Goal: Task Accomplishment & Management: Manage account settings

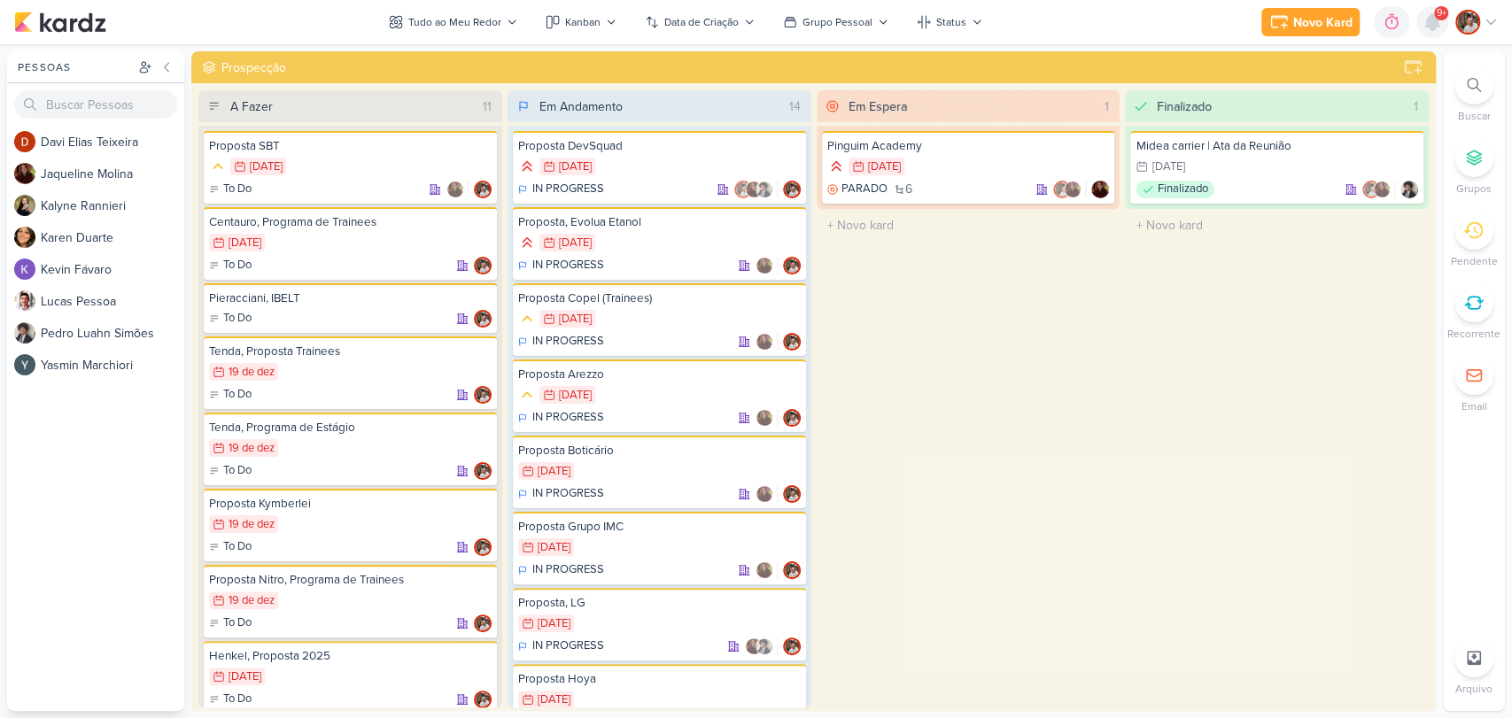
click at [1430, 23] on icon at bounding box center [1432, 22] width 14 height 16
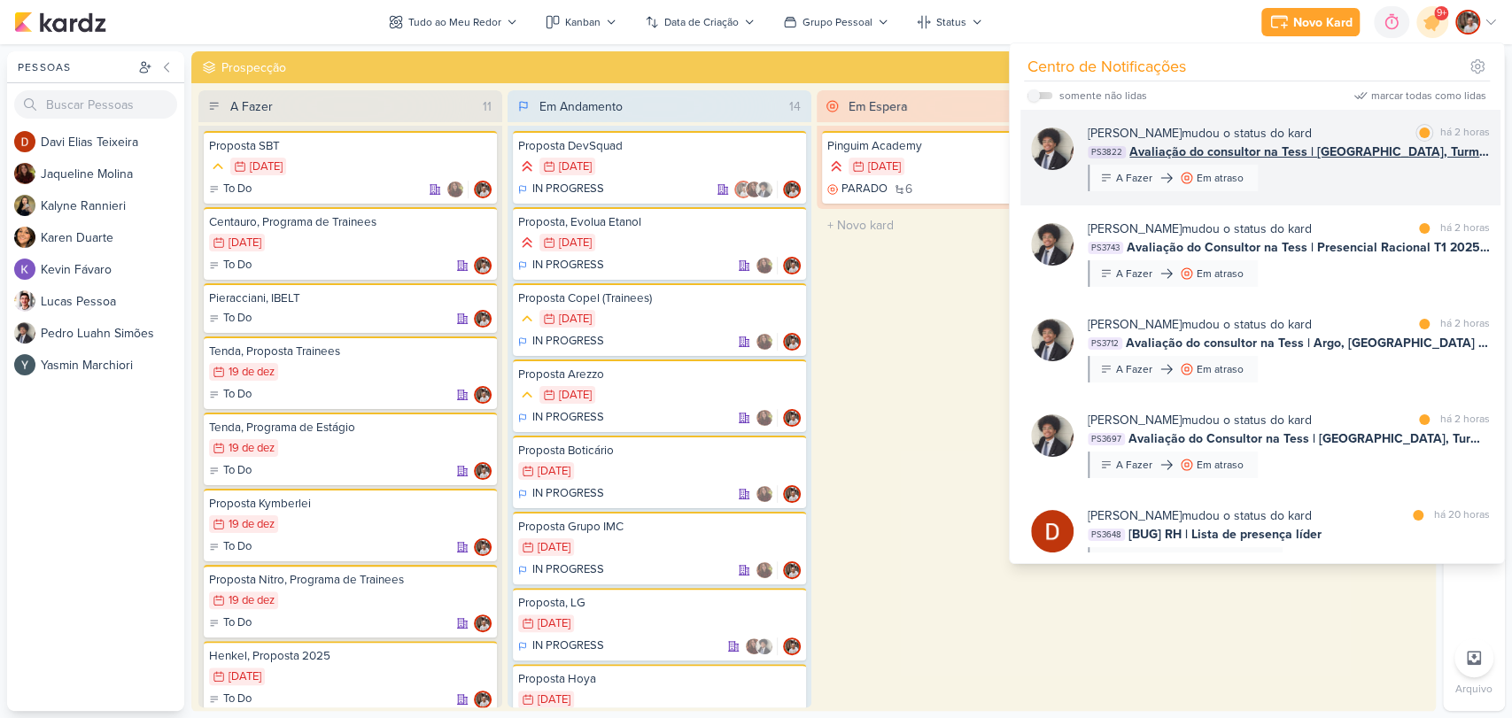
click at [1298, 156] on span "Avaliação do consultor na Tess | [GEOGRAPHIC_DATA], Turma 2 B 2025 | Criativida…" at bounding box center [1309, 152] width 360 height 19
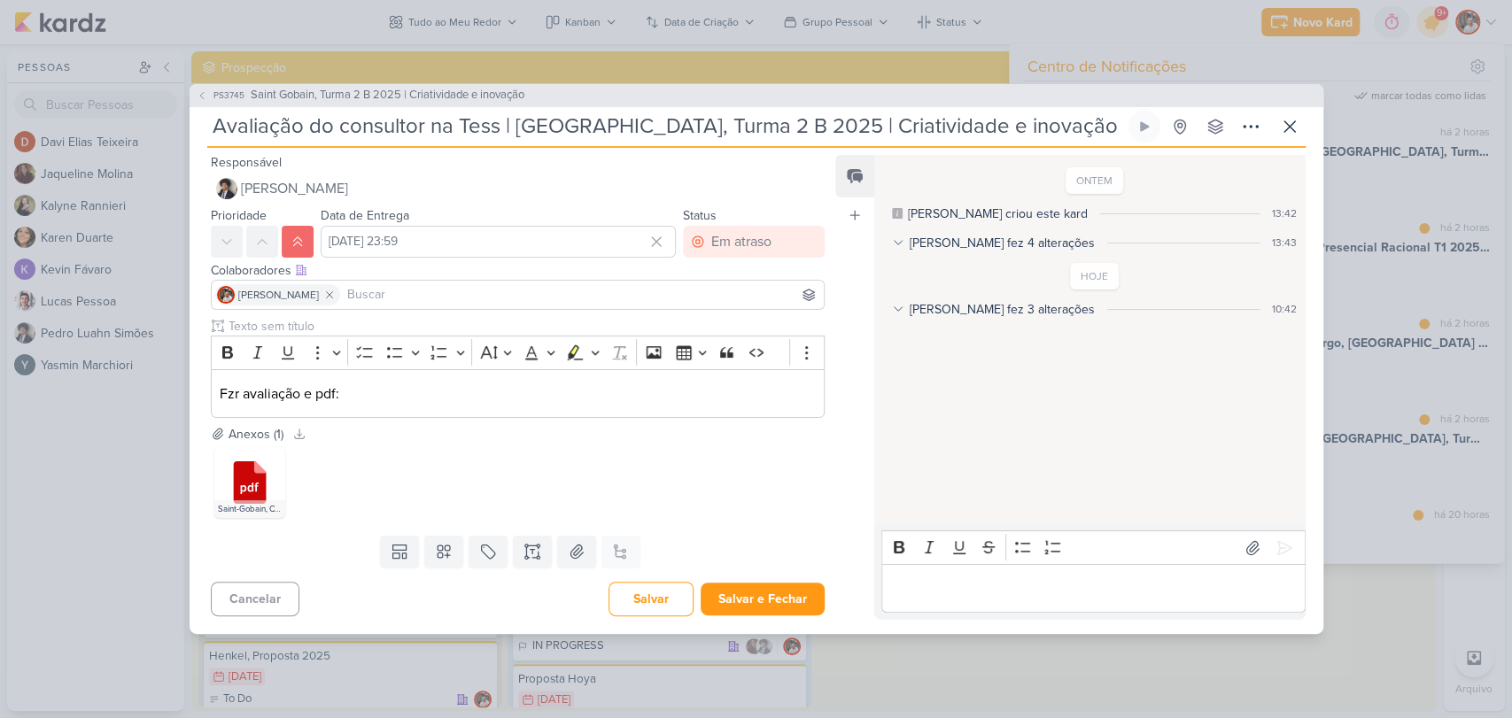
click at [968, 583] on p "Editor editing area: main" at bounding box center [1093, 588] width 405 height 21
click at [772, 603] on button "Salvar e Fechar" at bounding box center [763, 599] width 124 height 33
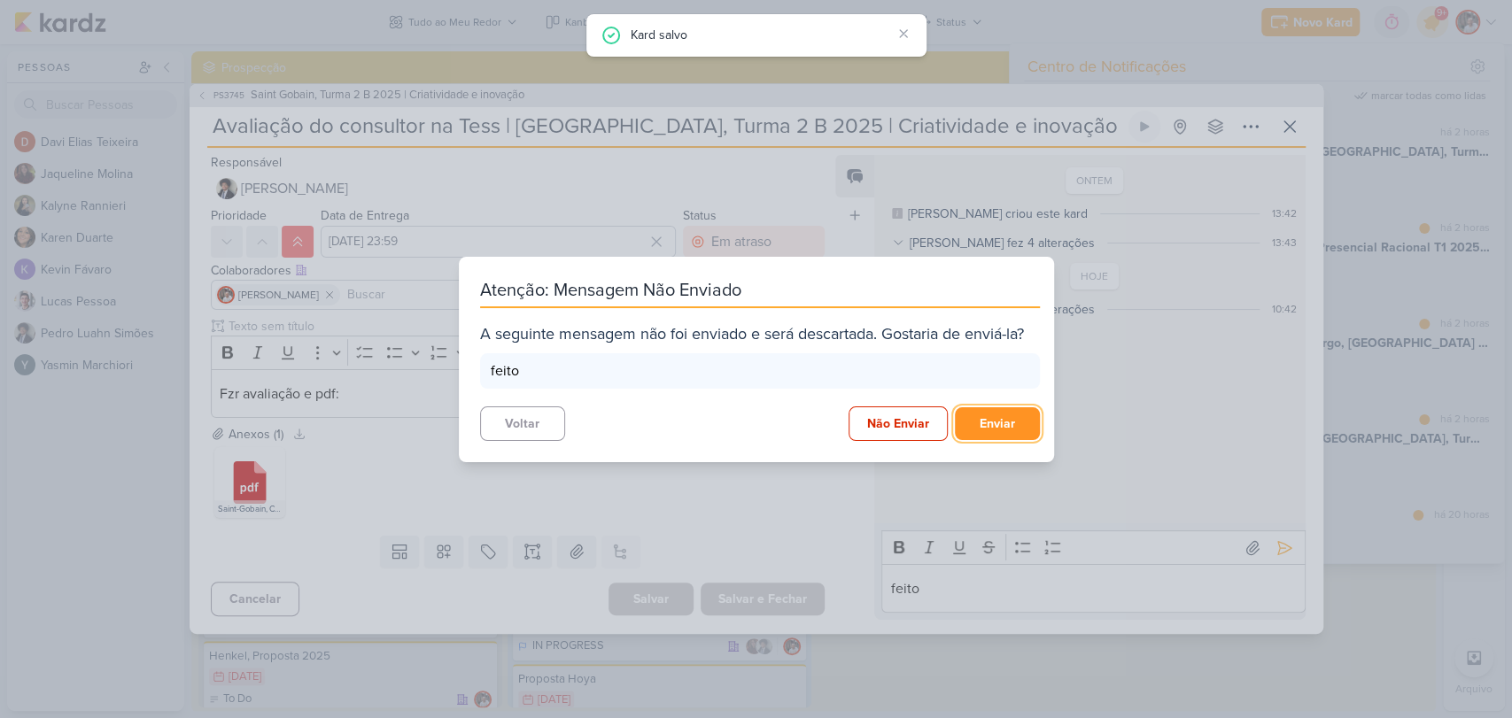
click at [983, 430] on button "Enviar" at bounding box center [997, 423] width 85 height 33
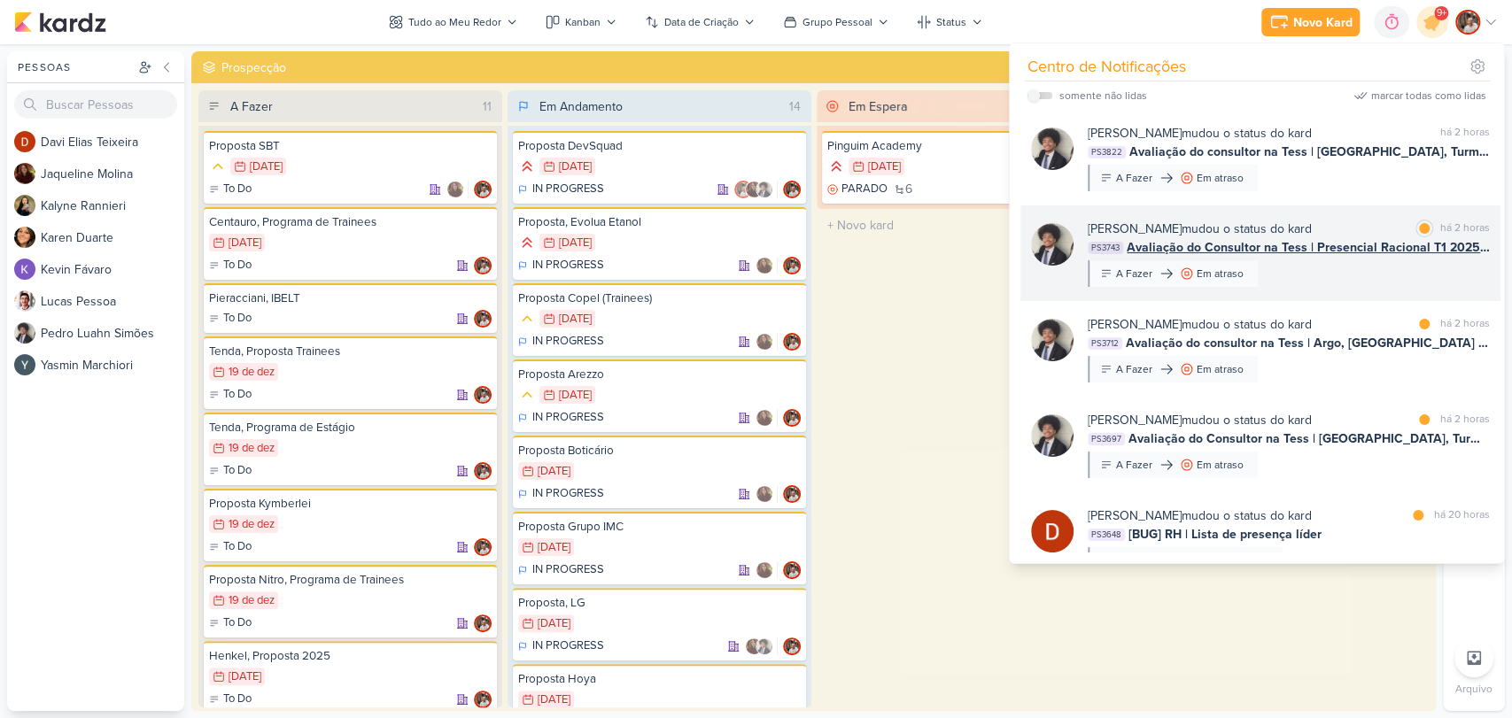
click at [1331, 257] on div "[PERSON_NAME] mudou o status do kard marcar como lida há 2 horas PS3743 Avaliaç…" at bounding box center [1289, 253] width 402 height 67
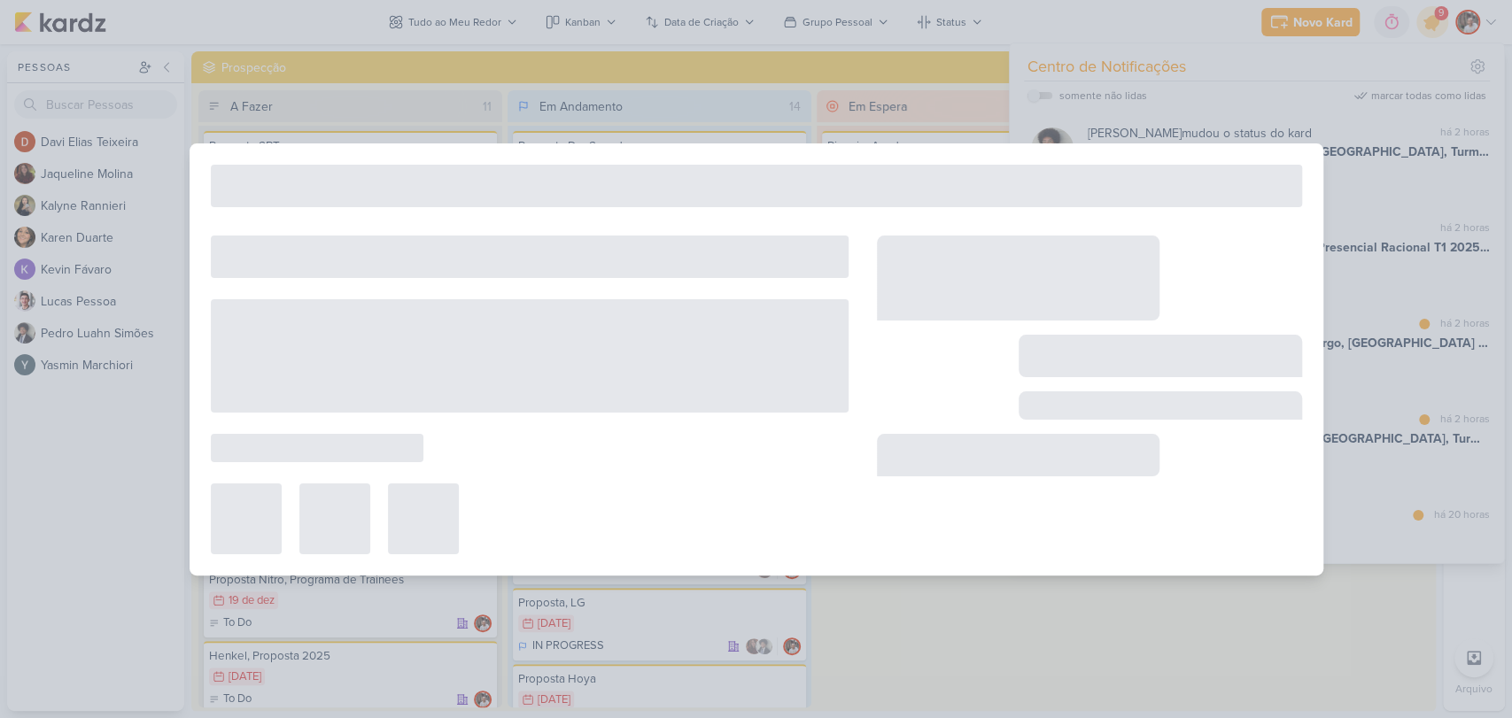
type input "Avaliação do Consultor na Tess | Presencial Racional T1 2025 Trainees | Ser líd…"
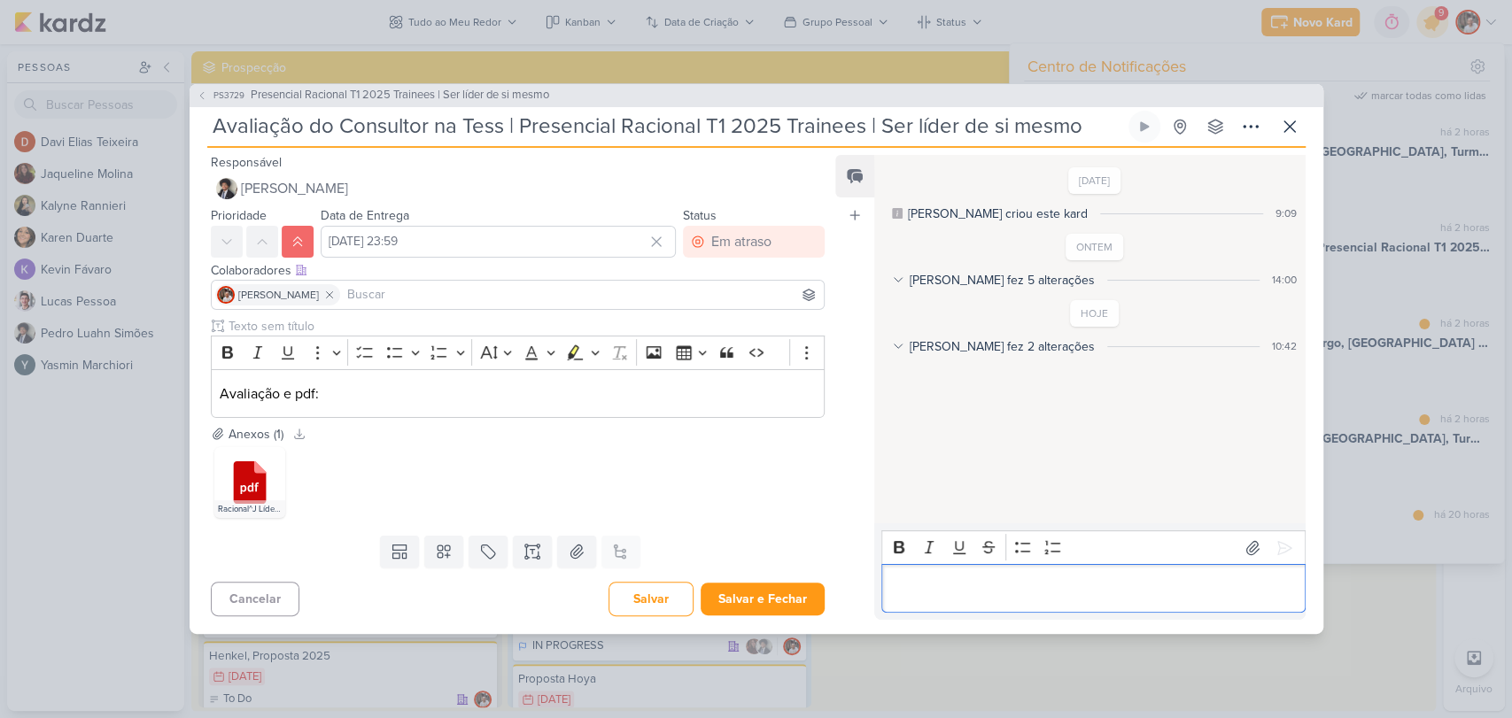
click at [948, 603] on div "Editor editing area: main" at bounding box center [1092, 588] width 423 height 49
click at [1280, 542] on icon at bounding box center [1284, 548] width 18 height 18
click at [769, 598] on button "Salvar e Fechar" at bounding box center [763, 599] width 124 height 33
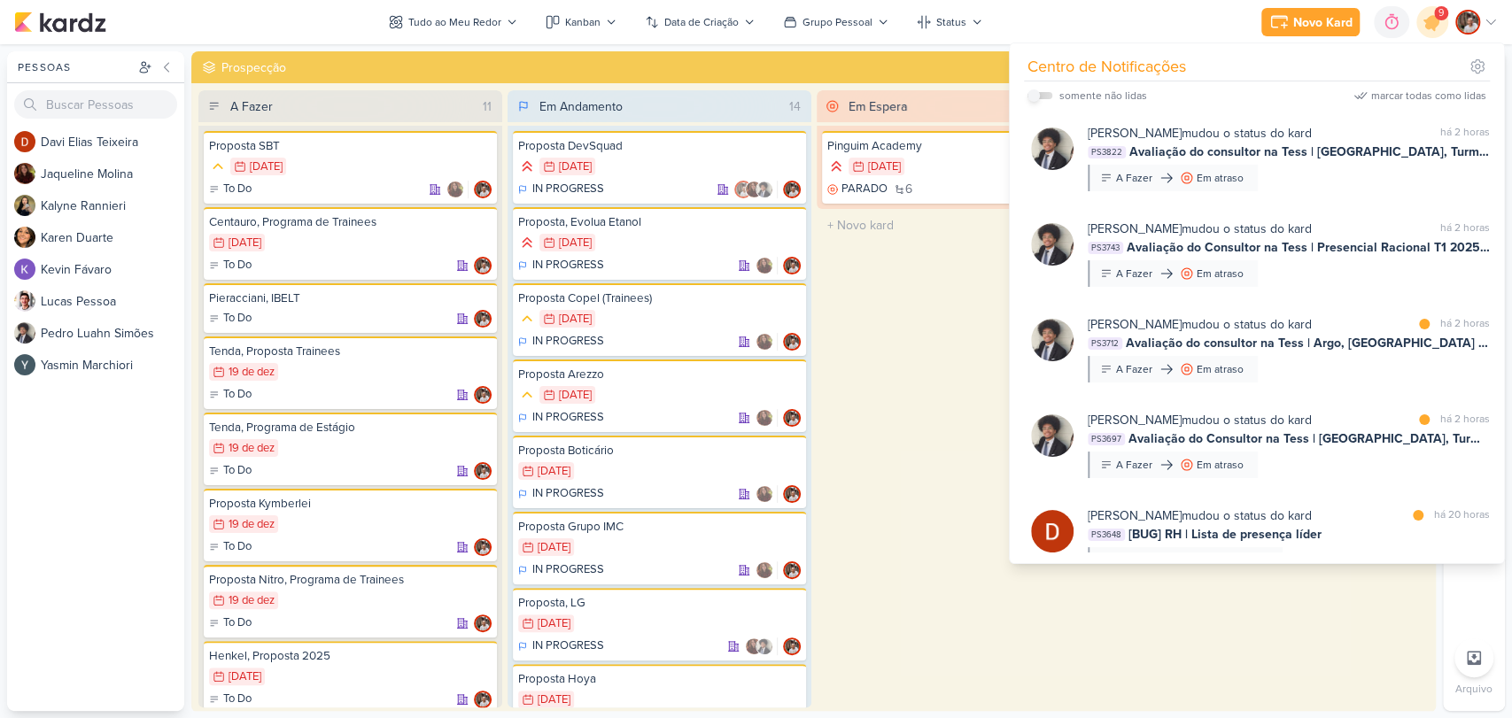
click at [1038, 93] on input "checkbox" at bounding box center [1033, 95] width 12 height 12
checkbox input "true"
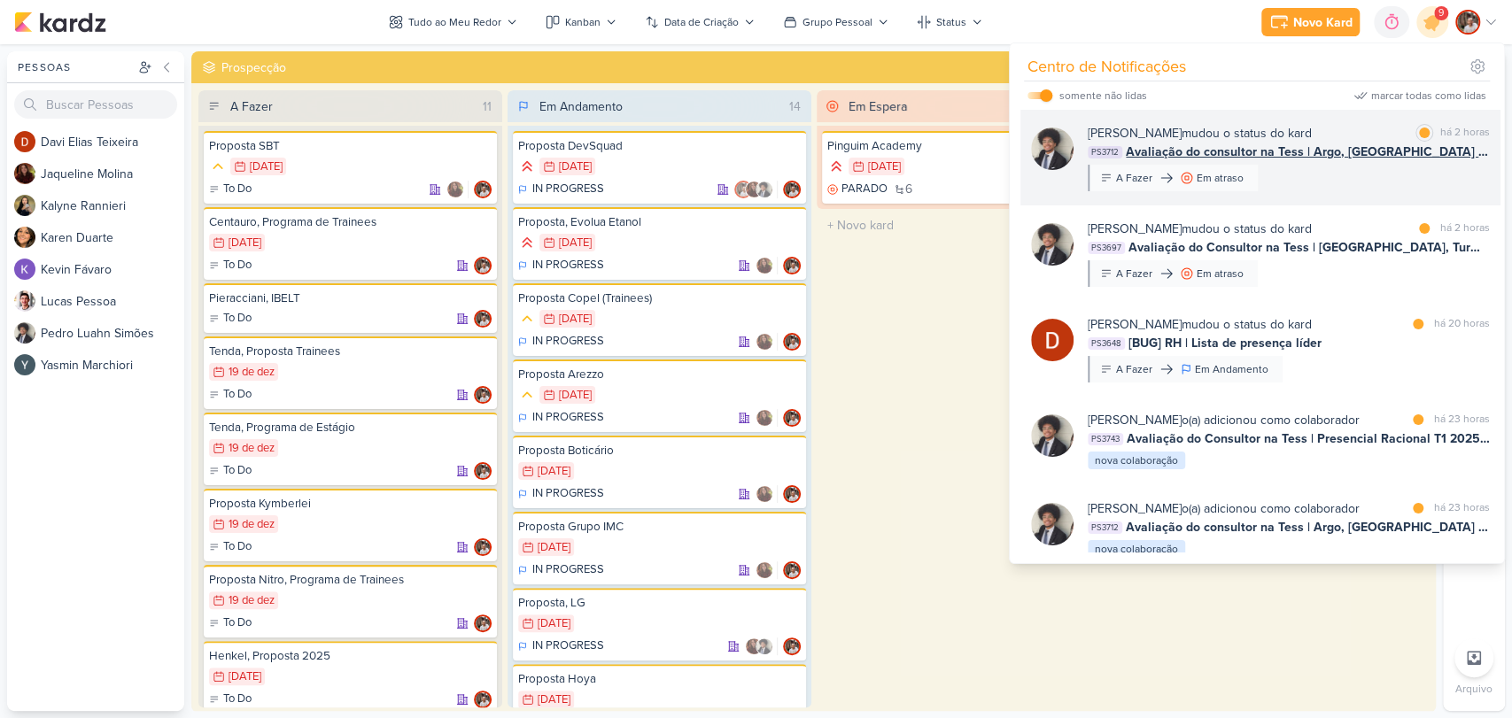
click at [1280, 157] on span "Avaliação do consultor na Tess | Argo, [GEOGRAPHIC_DATA] 2025 | Líder Formador,…" at bounding box center [1308, 152] width 364 height 19
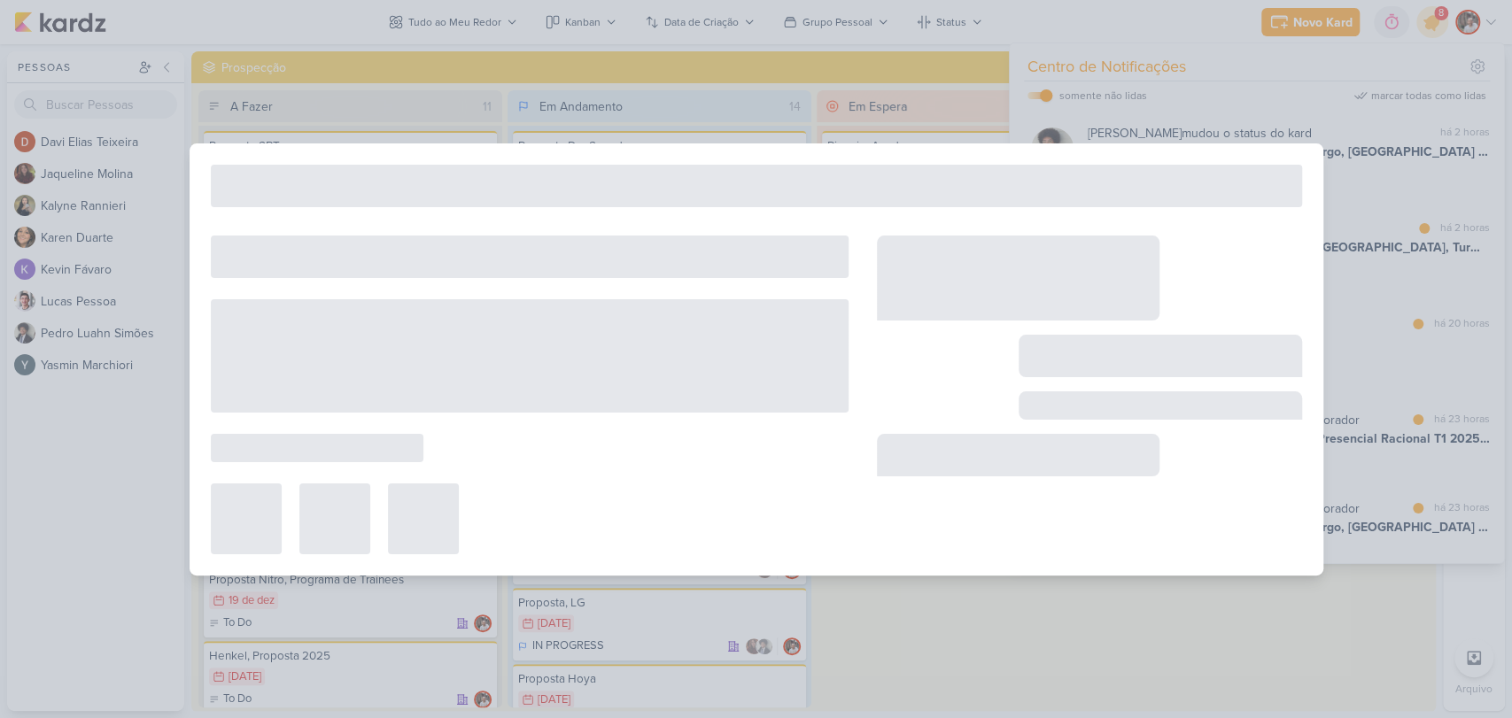
type input "Avaliação do consultor na Tess | Argo, [GEOGRAPHIC_DATA] 2025 | Líder Formador,…"
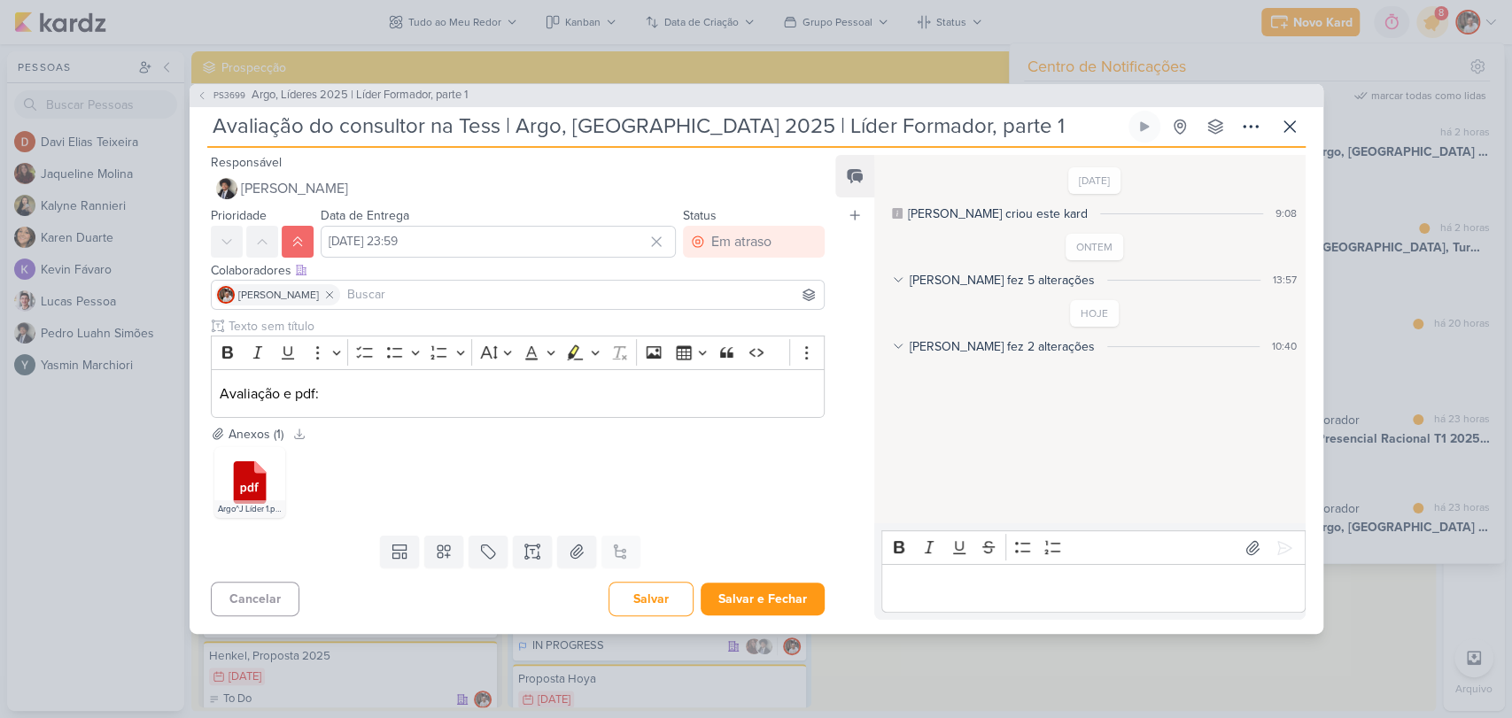
click at [1057, 592] on p "Editor editing area: main" at bounding box center [1093, 588] width 405 height 21
click at [794, 597] on button "Salvar e Fechar" at bounding box center [763, 599] width 124 height 33
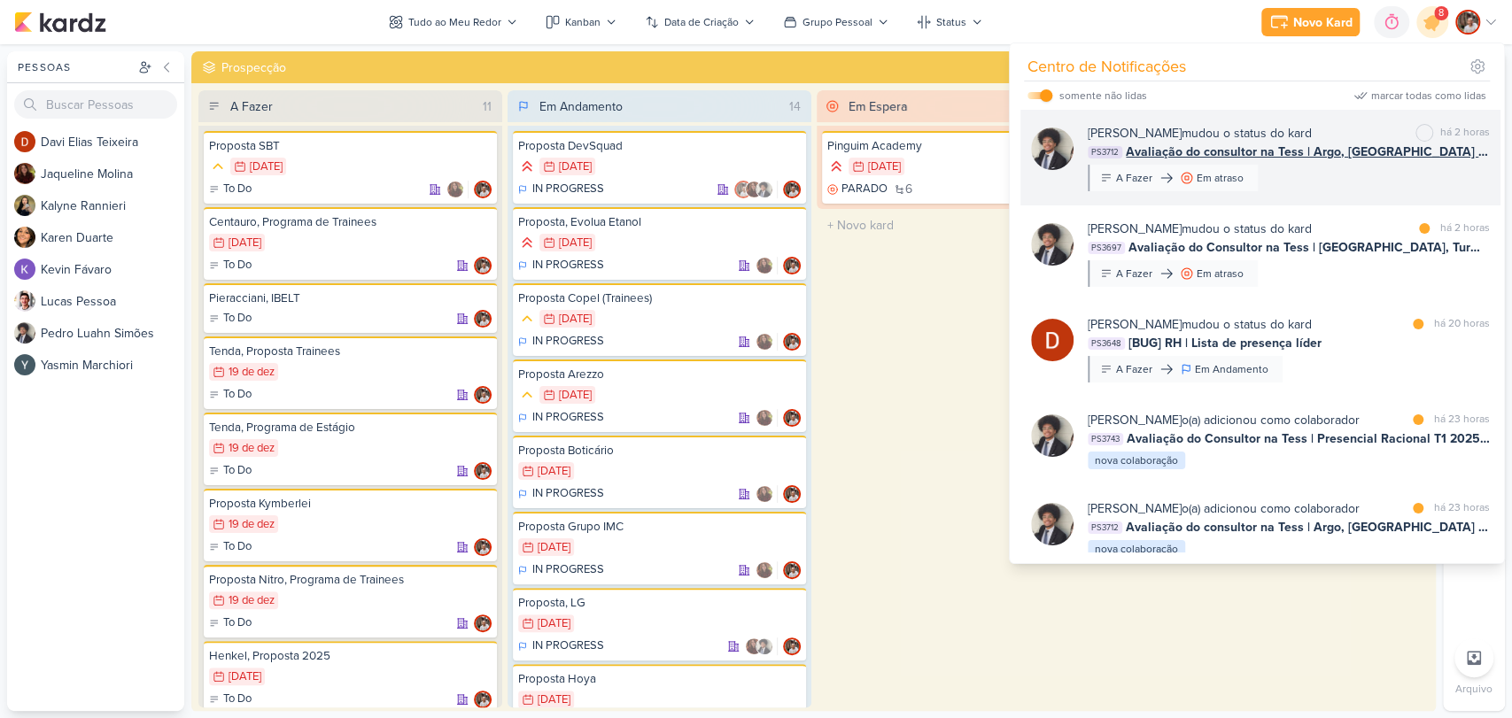
click at [1387, 161] on div "[PERSON_NAME] mudou o status do kard marcar como não lida há 2 horas PS3712 Ava…" at bounding box center [1289, 157] width 402 height 67
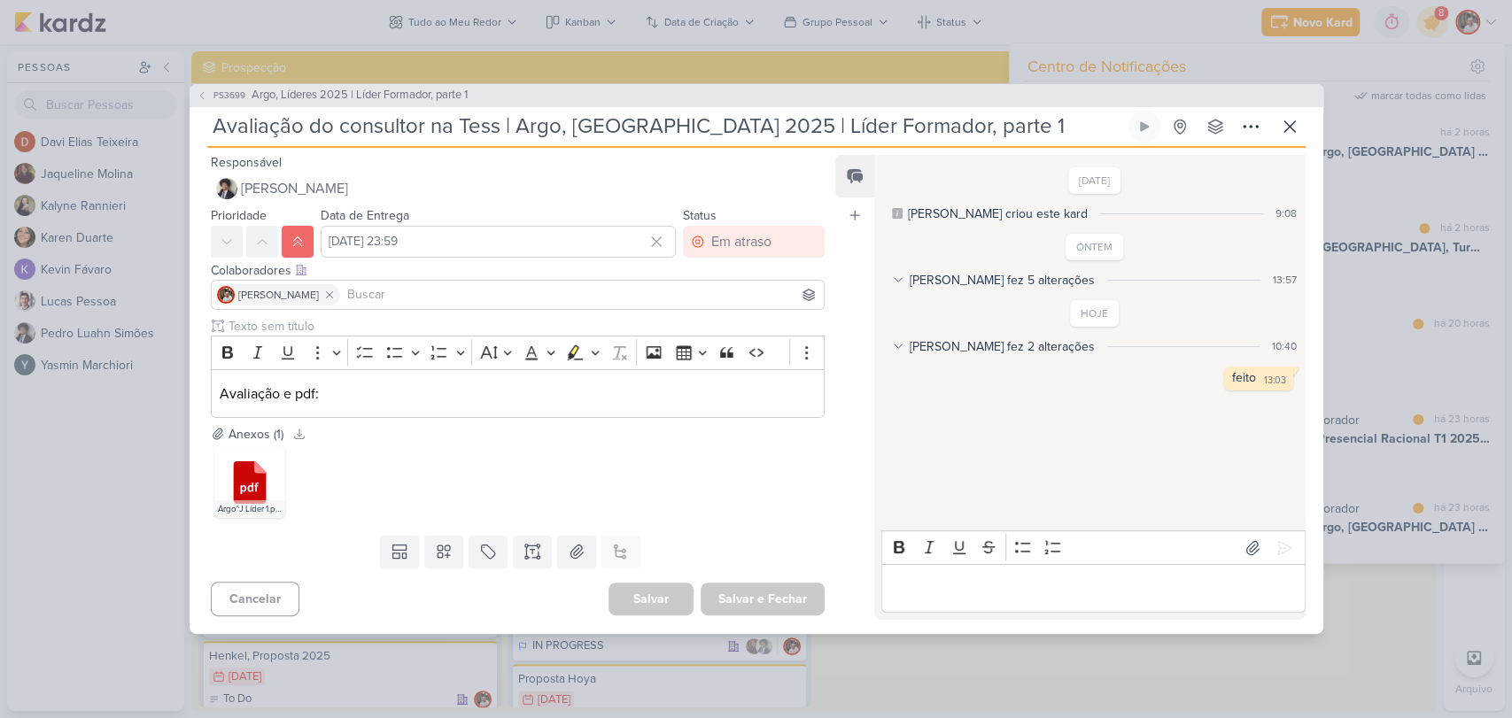
click at [1050, 587] on p "Editor editing area: main" at bounding box center [1093, 588] width 405 height 21
click at [1284, 129] on icon at bounding box center [1289, 126] width 21 height 21
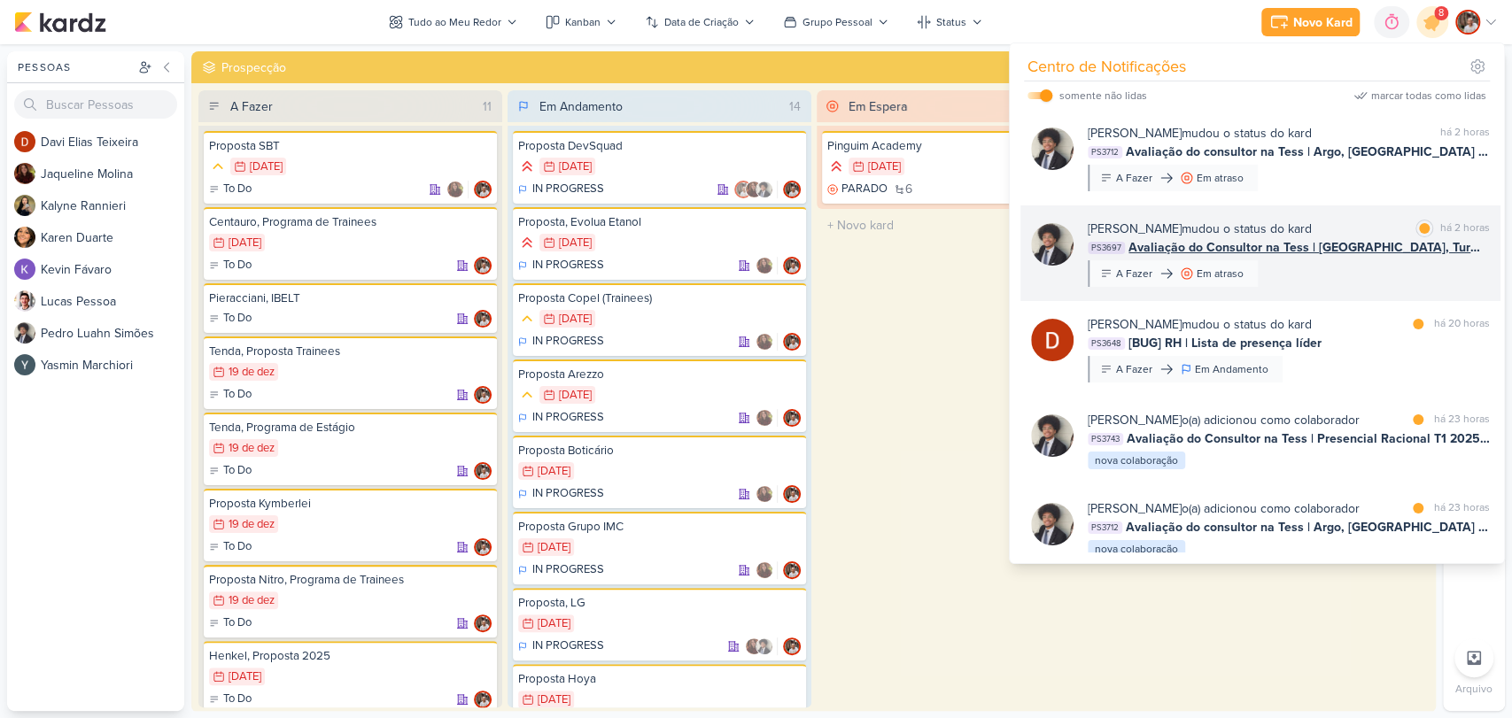
click at [1308, 246] on span "Avaliação do Consultor na Tess | [GEOGRAPHIC_DATA], Turma 1 2025 | Da escola pa…" at bounding box center [1308, 247] width 361 height 19
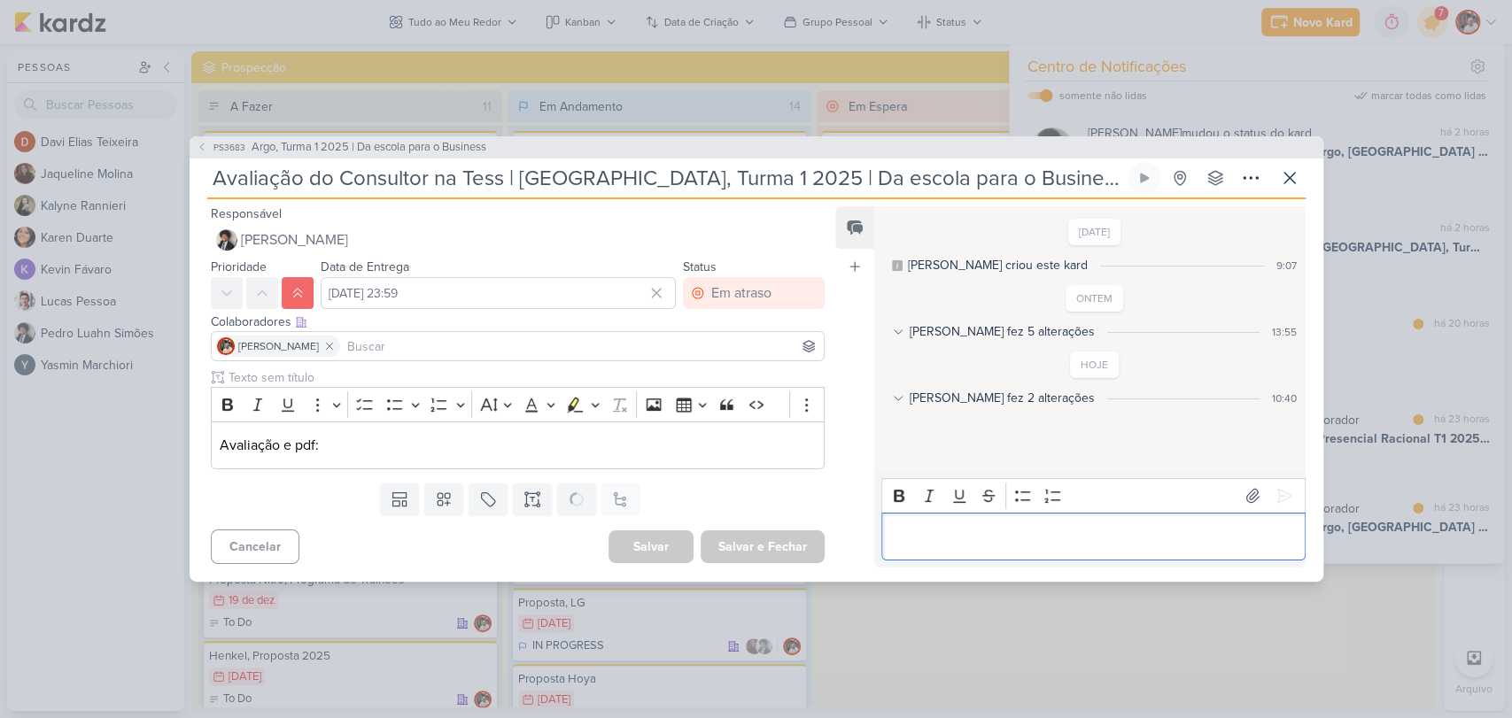
click at [956, 534] on p "Editor editing area: main" at bounding box center [1093, 536] width 405 height 21
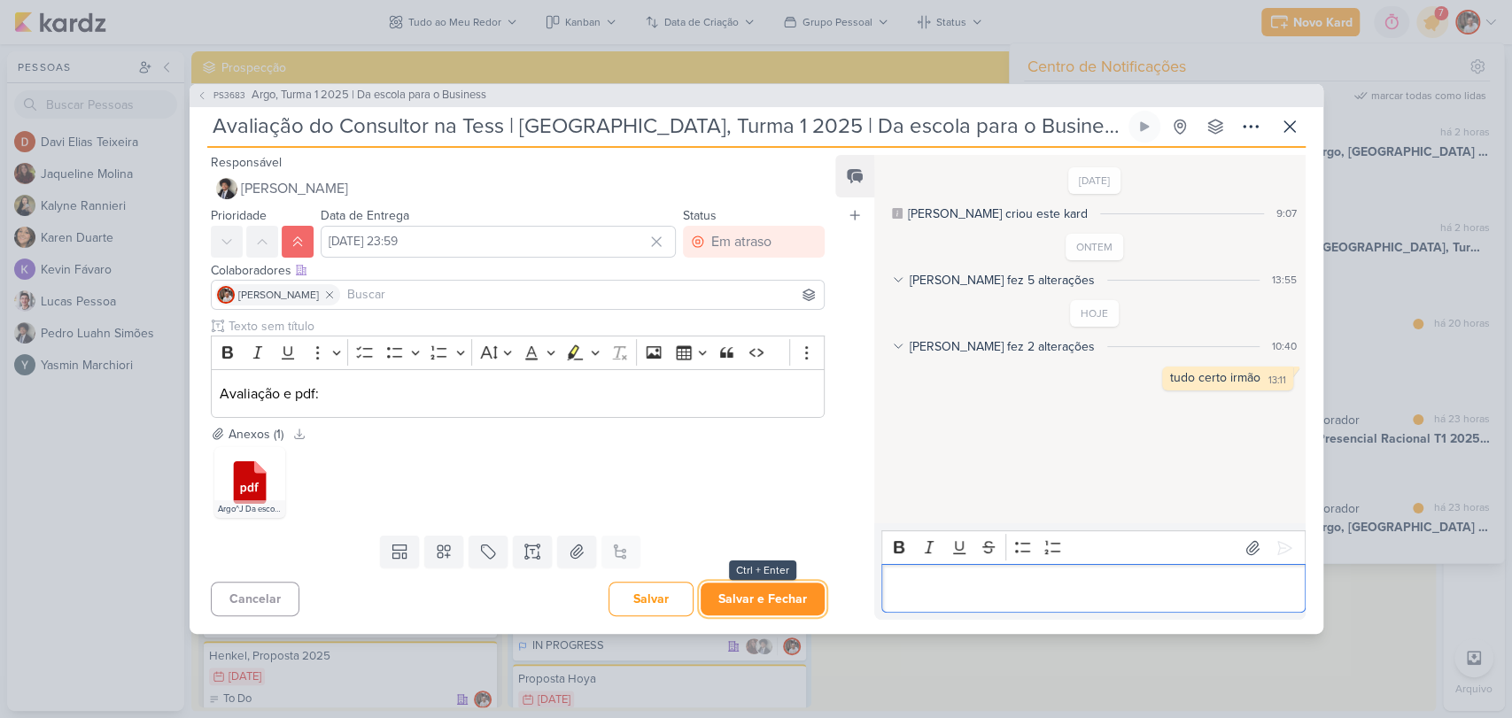
click at [796, 596] on button "Salvar e Fechar" at bounding box center [763, 599] width 124 height 33
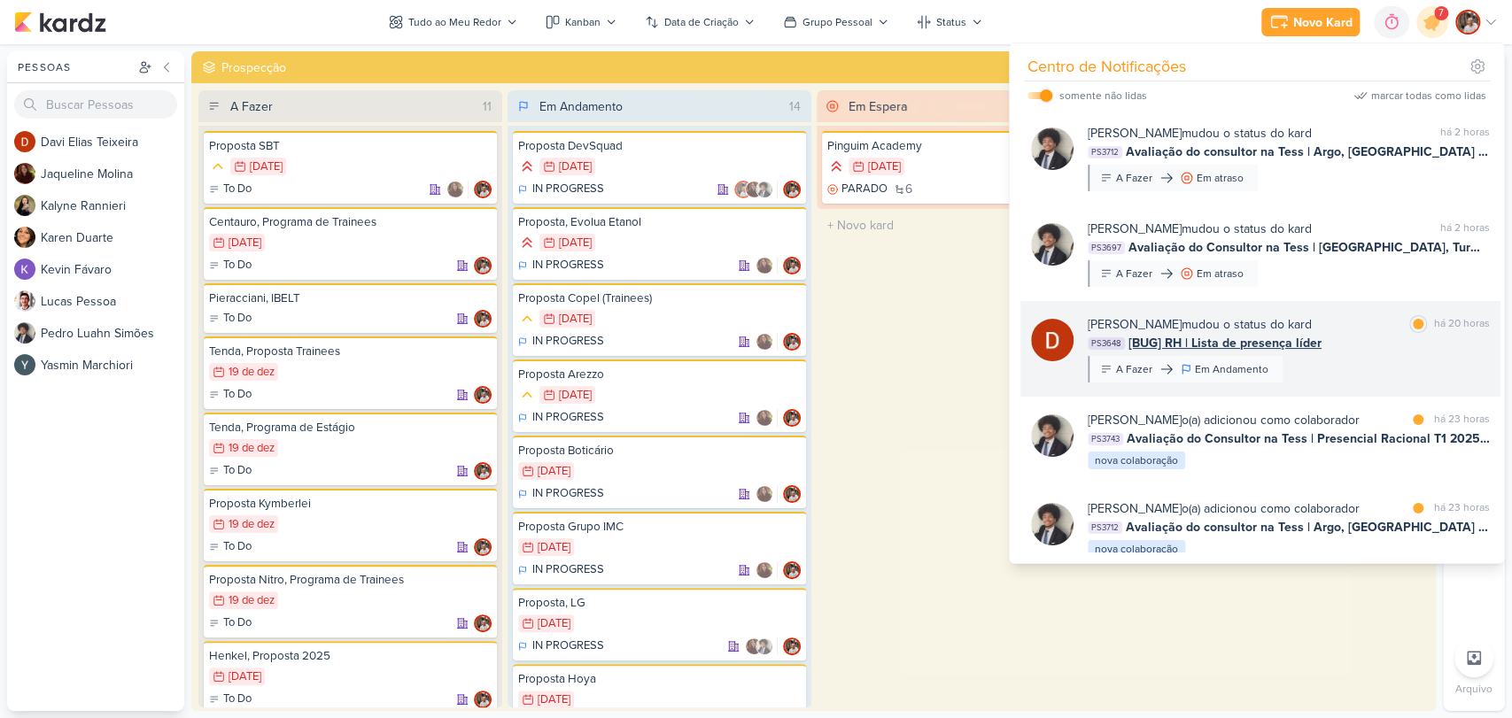
click at [1388, 342] on div "PS3648 [BUG] RH | Lista de presença líder" at bounding box center [1289, 343] width 402 height 19
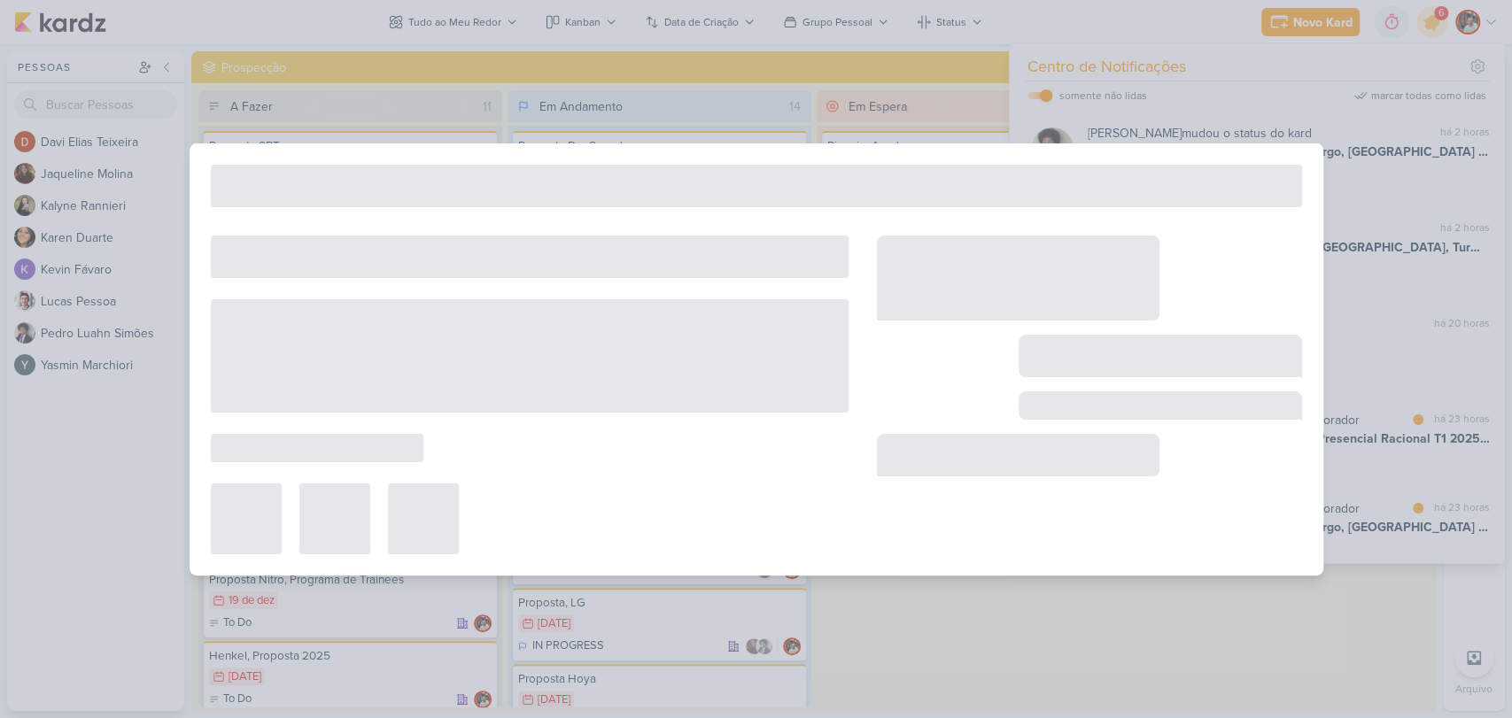
type input "[BUG] RH | Lista de presença líder"
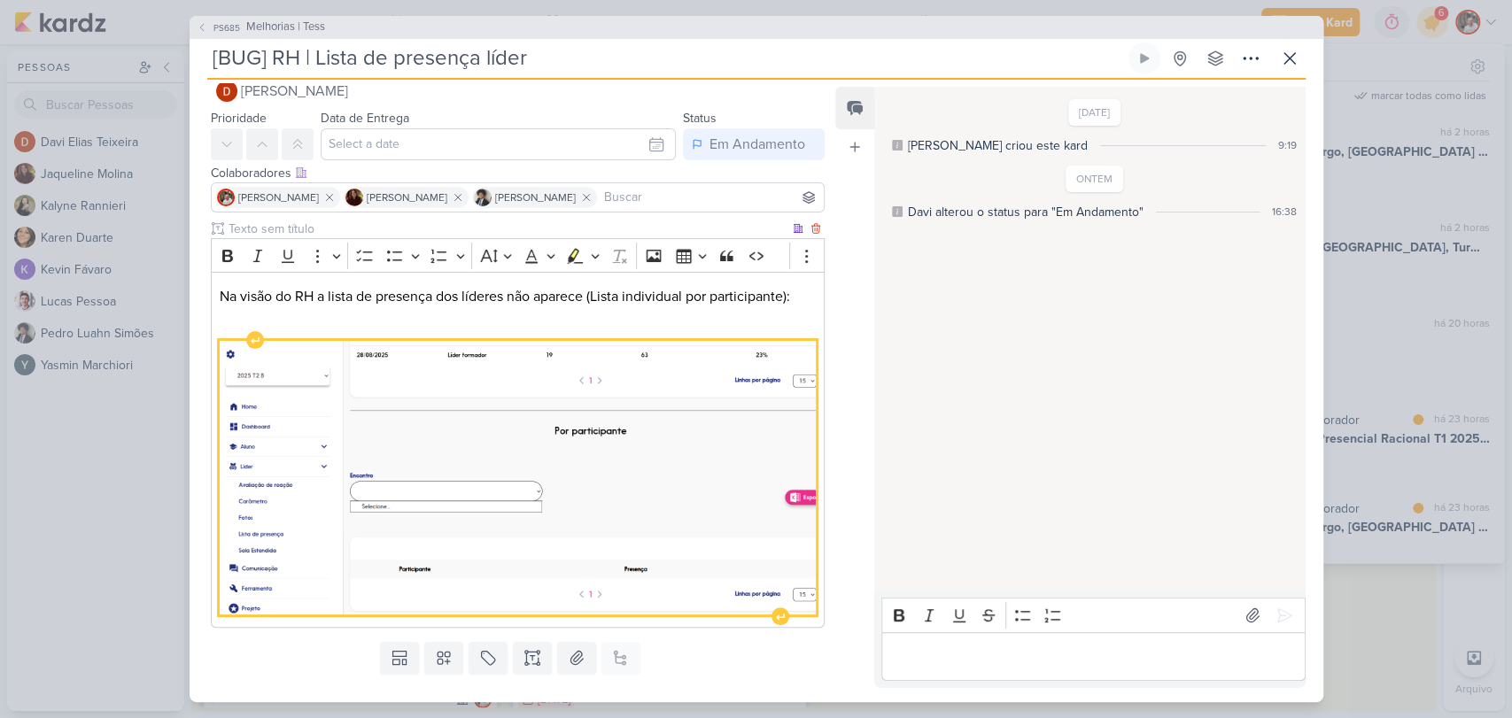
scroll to position [64, 0]
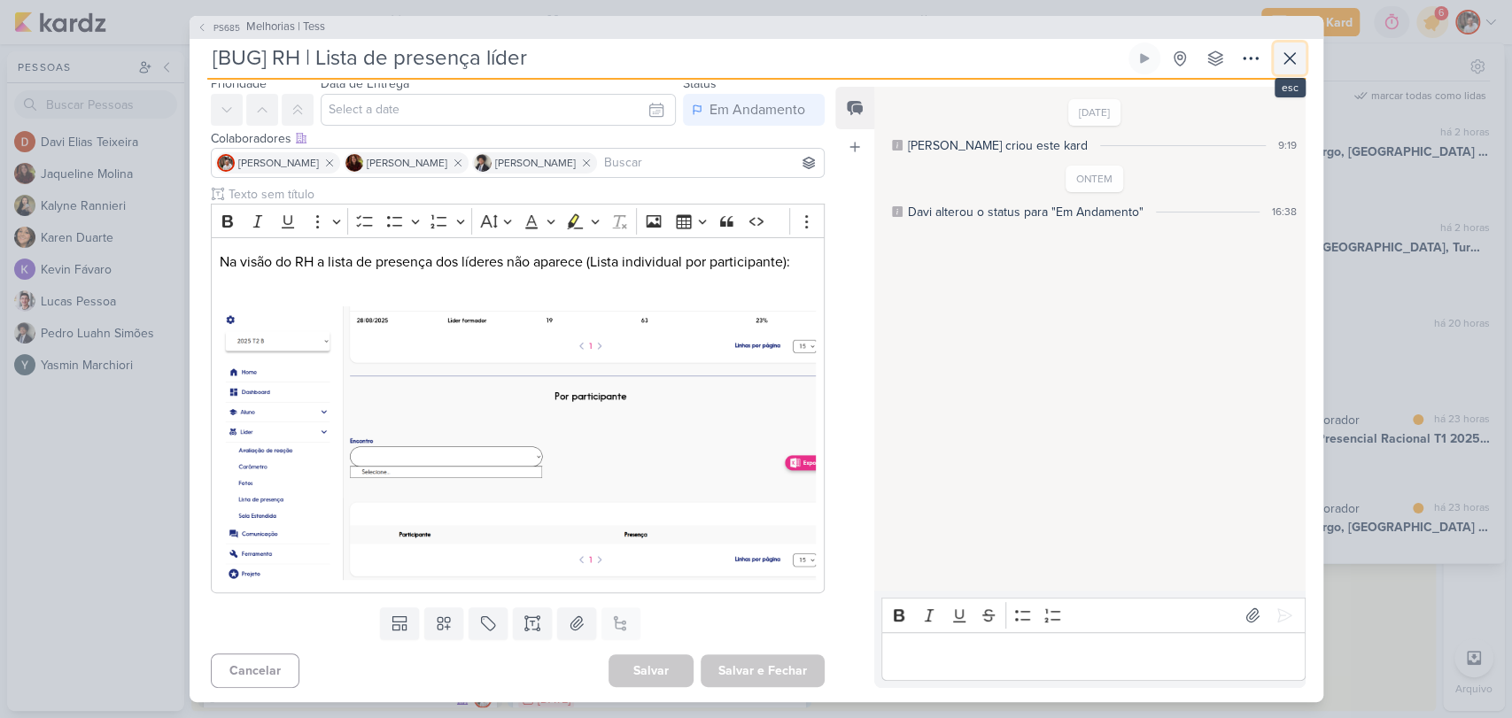
click at [1297, 65] on icon at bounding box center [1289, 58] width 21 height 21
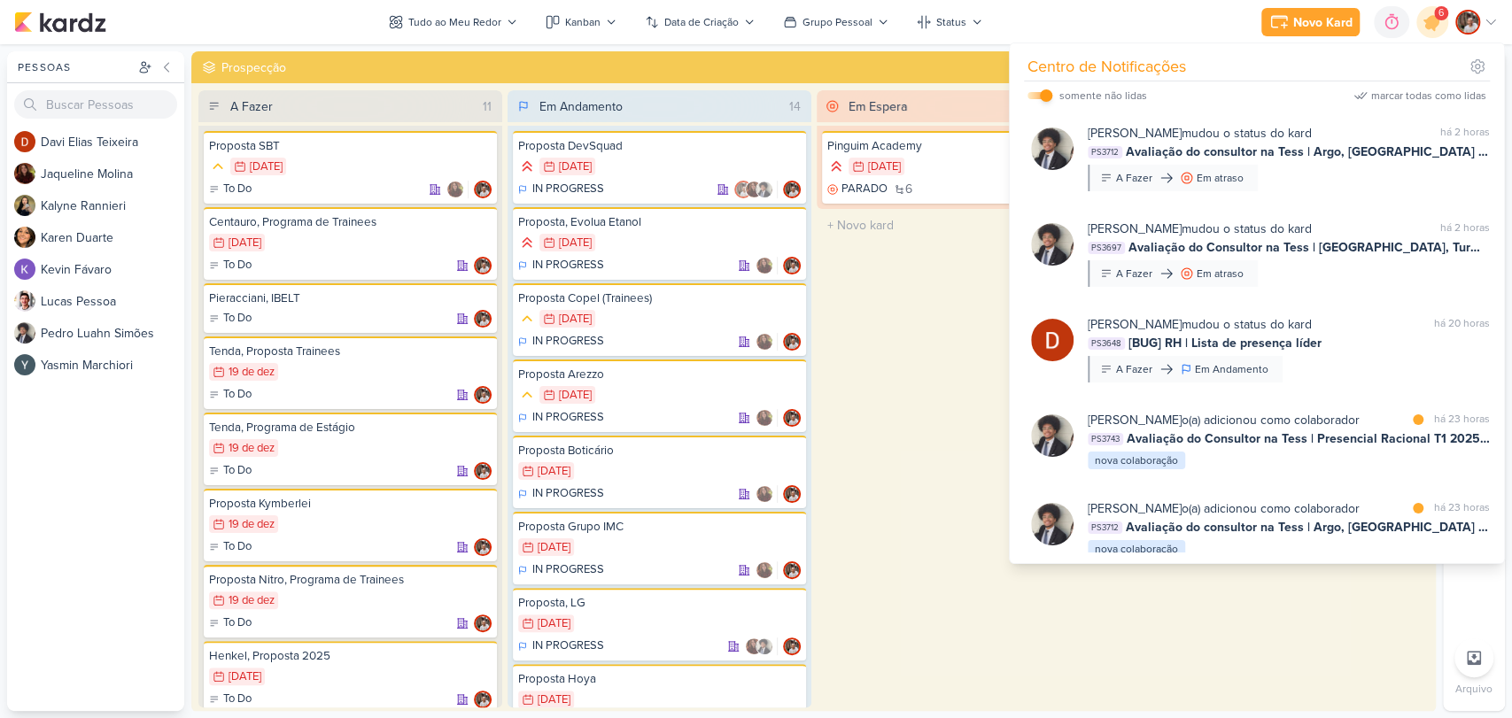
click at [1048, 97] on input "checkbox" at bounding box center [1046, 95] width 12 height 12
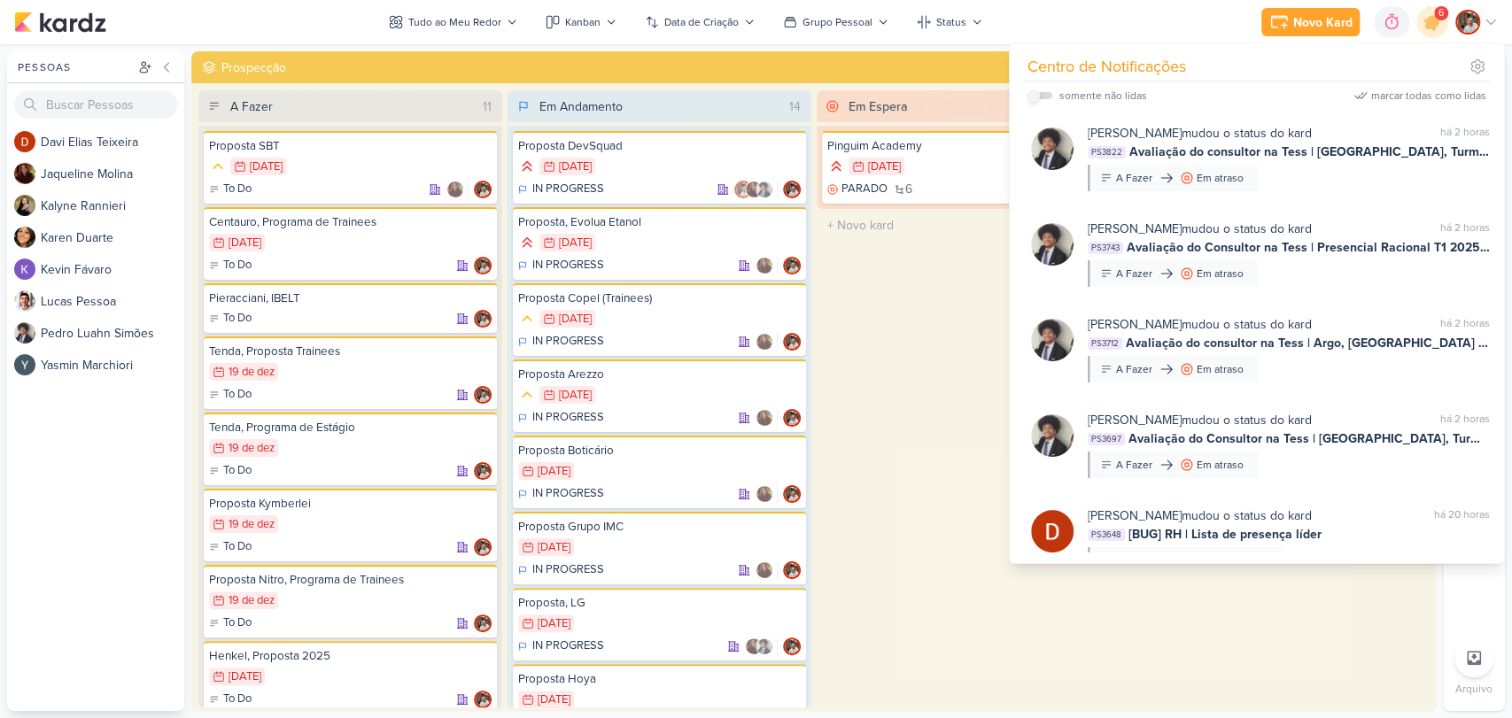
click at [1048, 97] on label at bounding box center [1039, 95] width 25 height 7
click at [1040, 97] on input "checkbox" at bounding box center [1033, 95] width 12 height 12
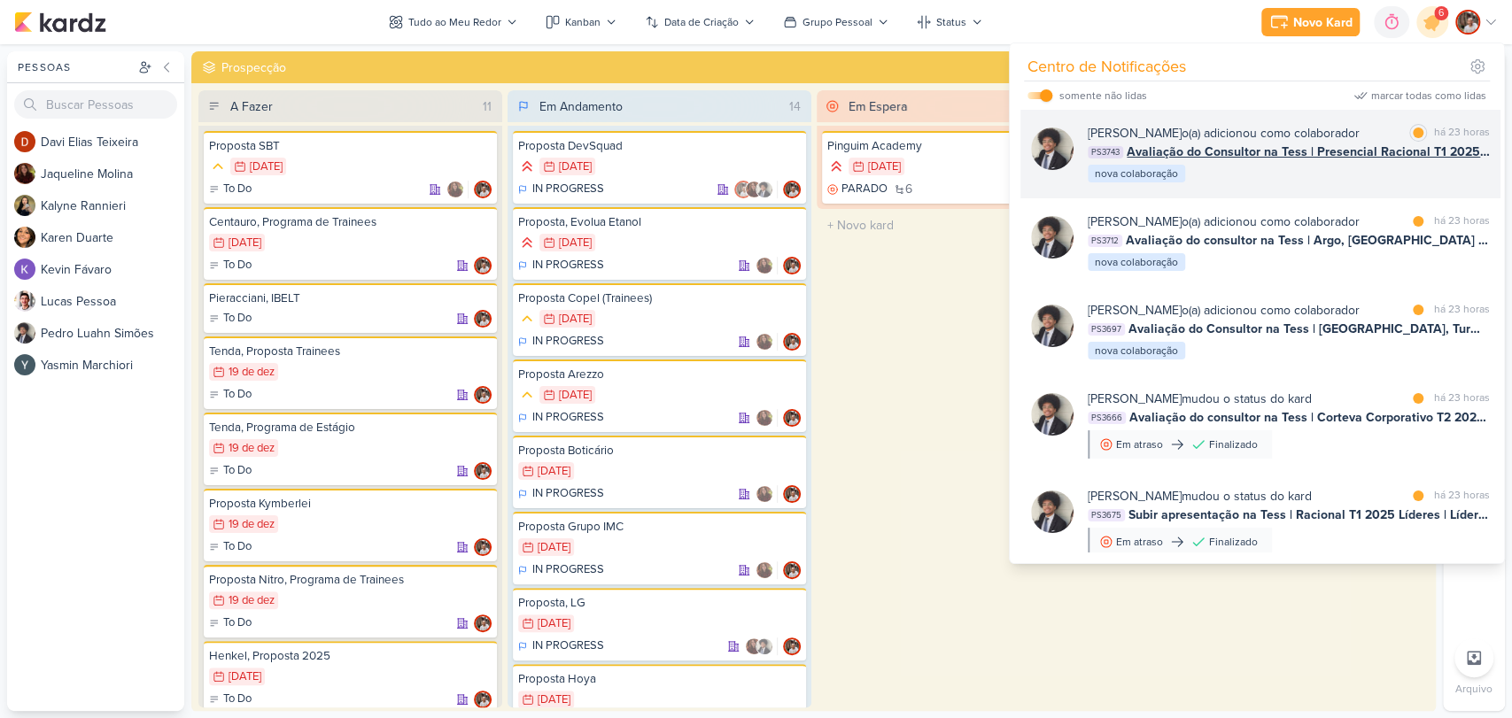
click at [1298, 174] on div "[PERSON_NAME] o(a) adicionou como colaborador marcar como lida há 23 horas PS37…" at bounding box center [1289, 154] width 402 height 60
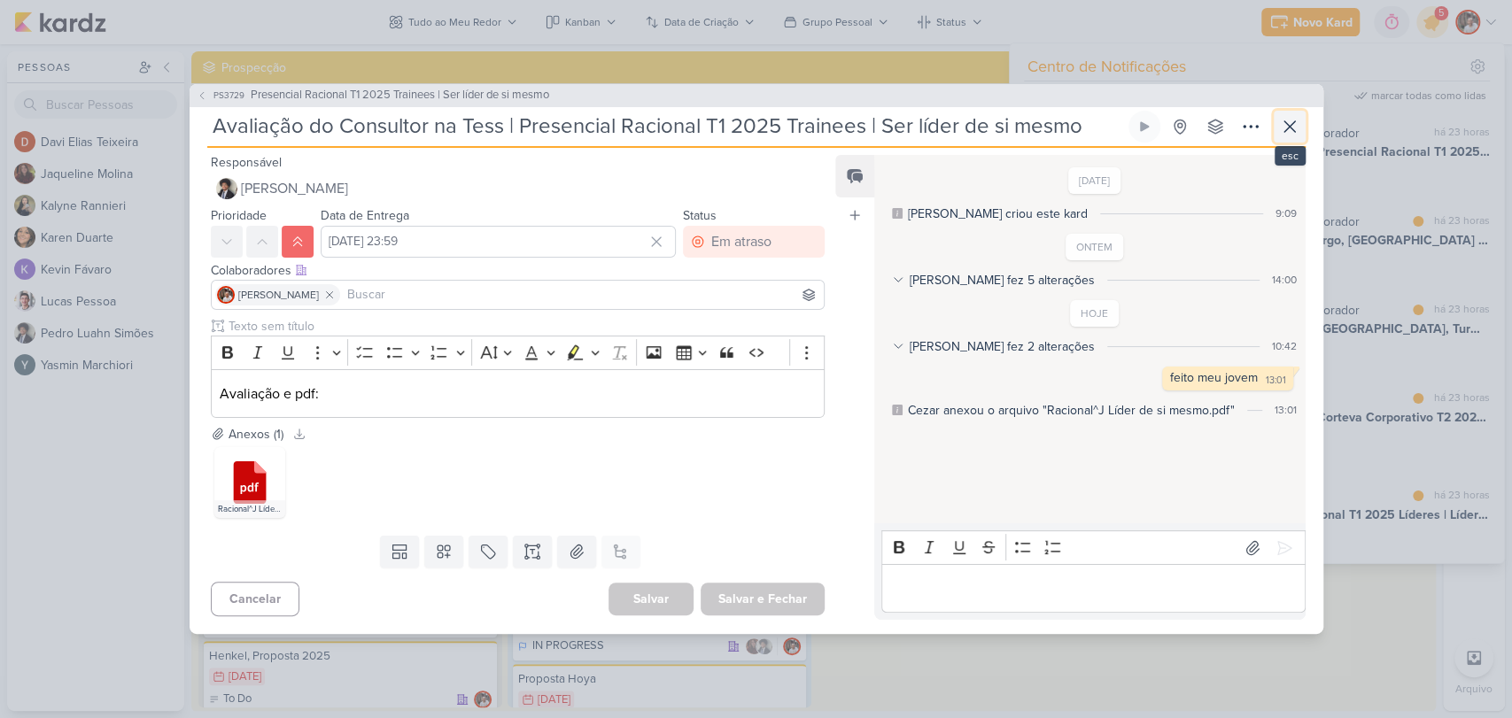
click at [1280, 134] on icon at bounding box center [1289, 126] width 21 height 21
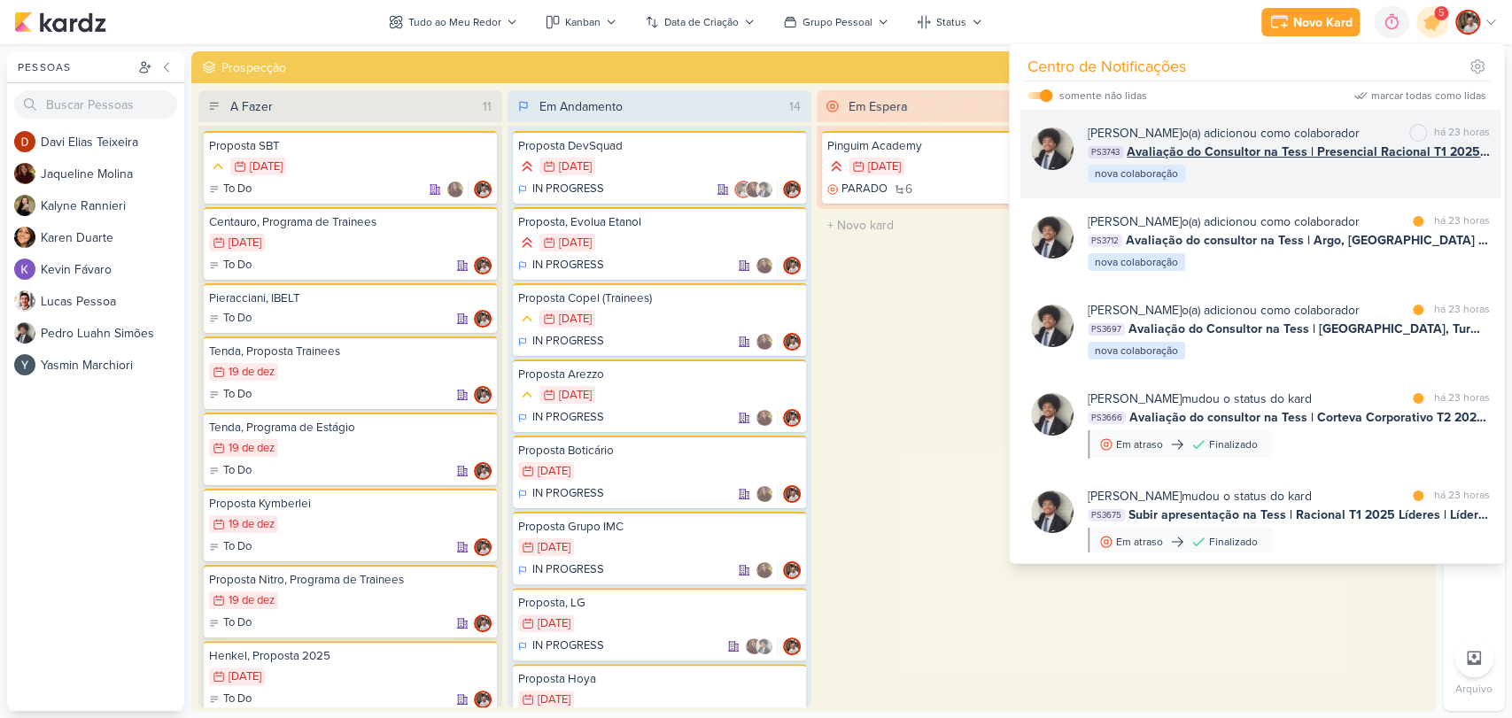
click at [1297, 179] on div "[PERSON_NAME] o(a) adicionou como colaborador marcar como não lida há 23 horas …" at bounding box center [1289, 154] width 402 height 60
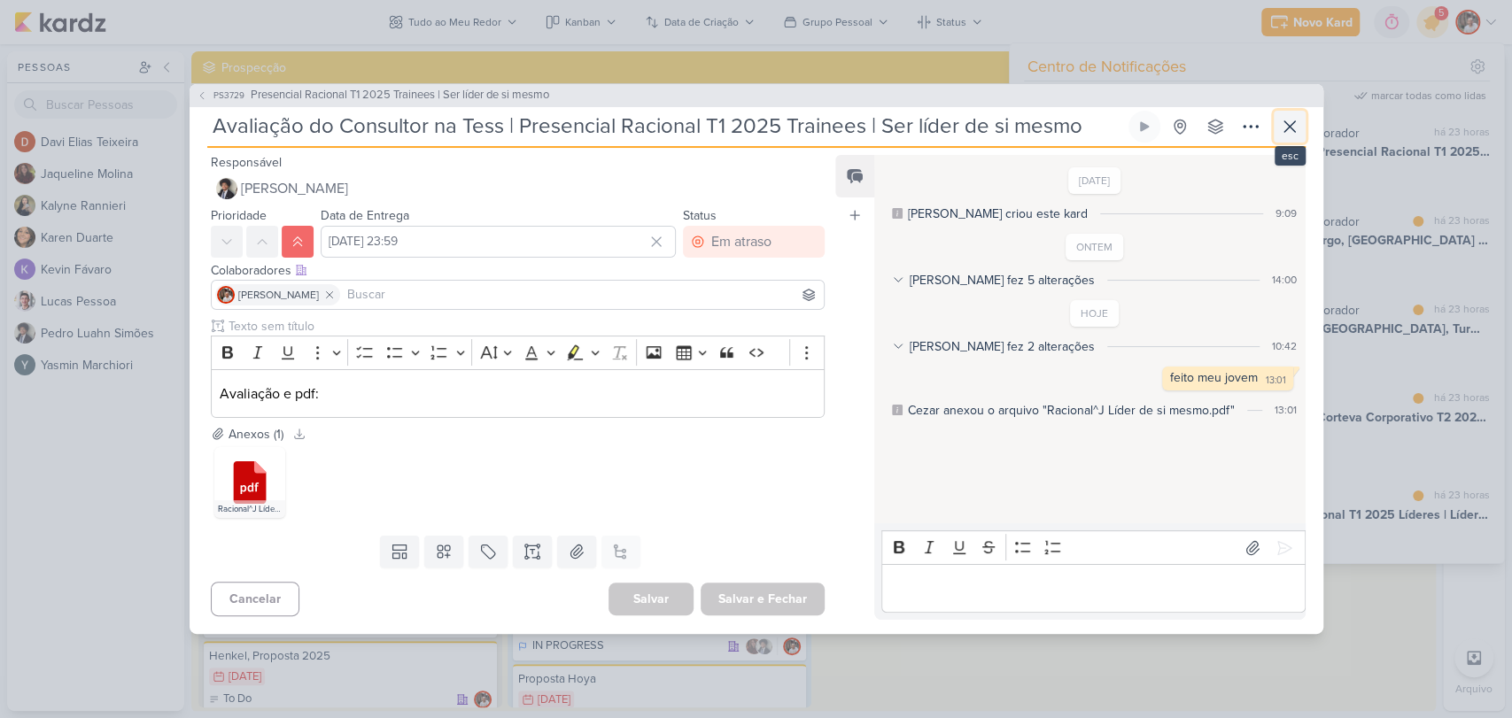
click at [1289, 135] on icon at bounding box center [1289, 126] width 21 height 21
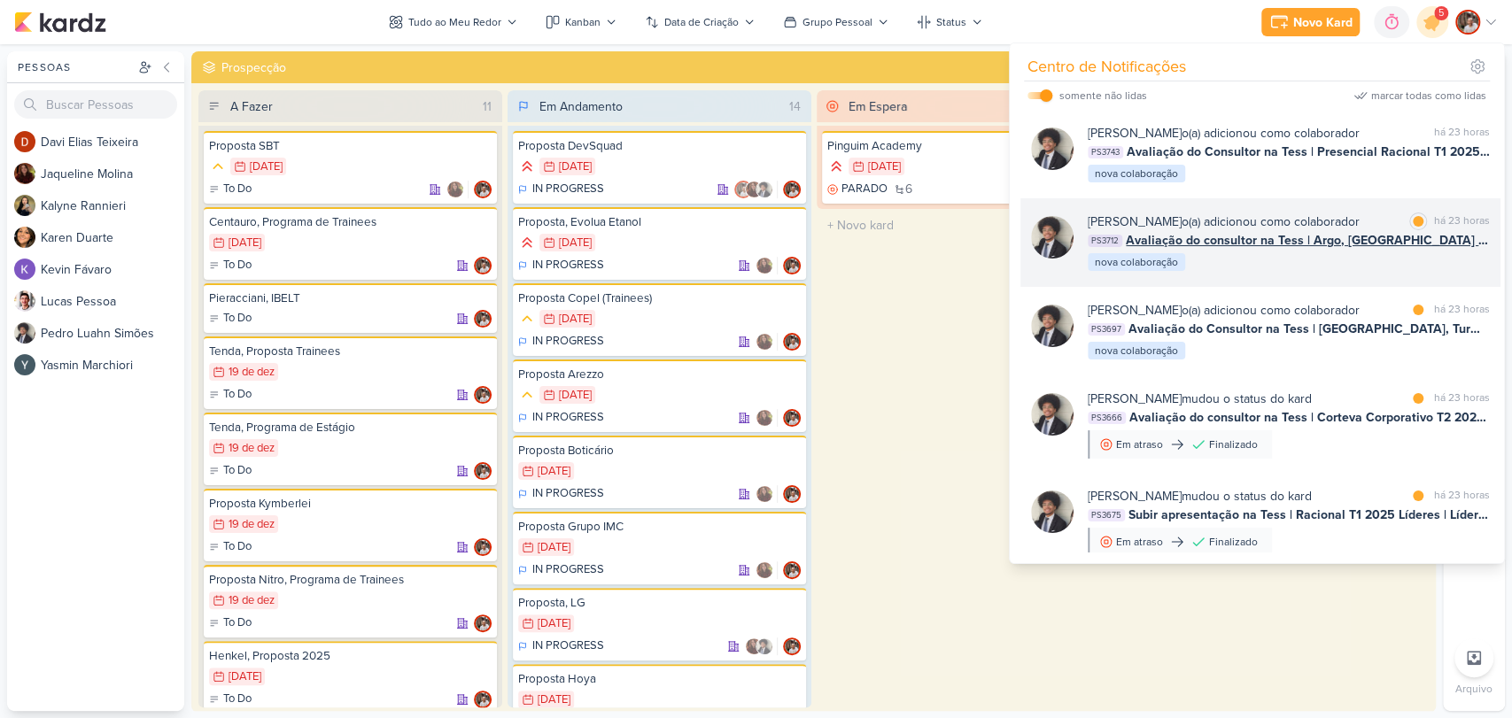
click at [1339, 247] on span "Avaliação do consultor na Tess | Argo, [GEOGRAPHIC_DATA] 2025 | Líder Formador,…" at bounding box center [1308, 240] width 364 height 19
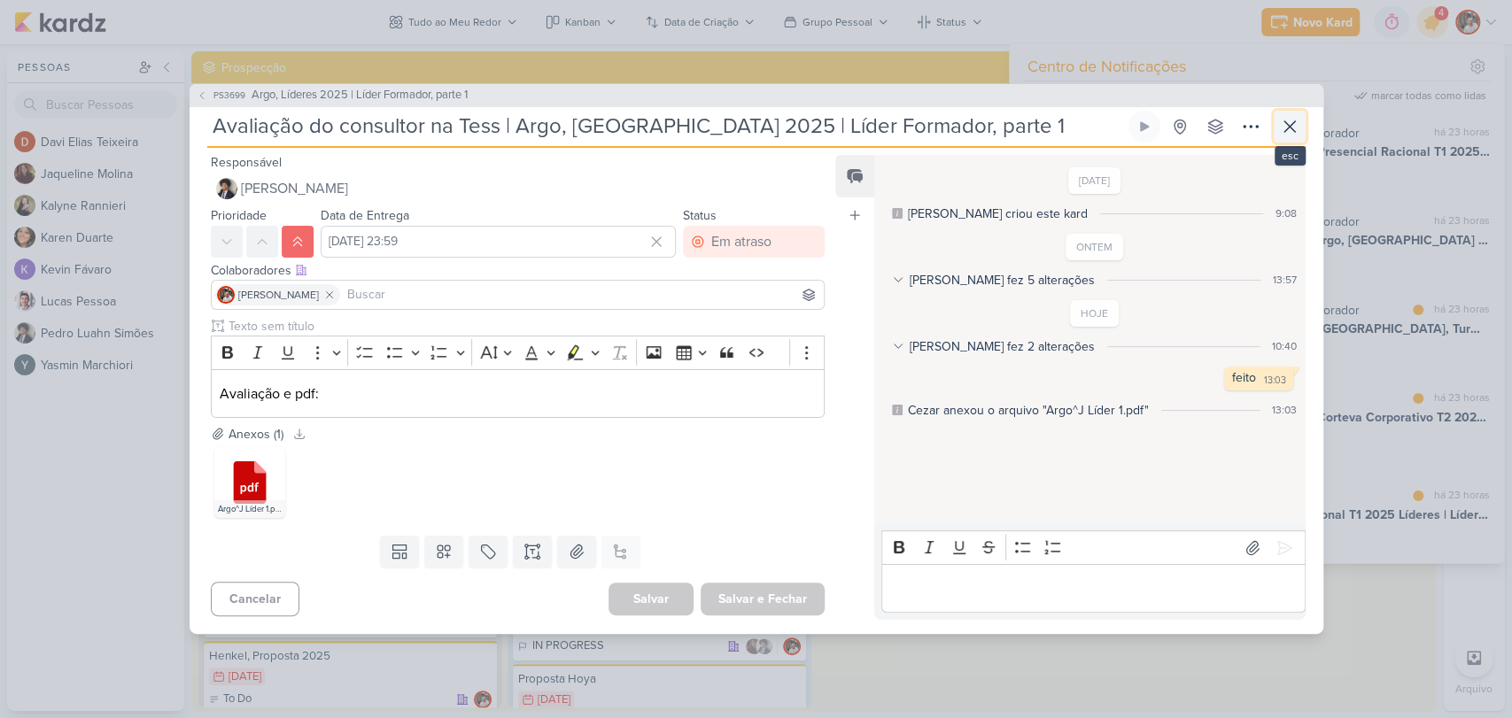
click at [1291, 125] on icon at bounding box center [1289, 126] width 21 height 21
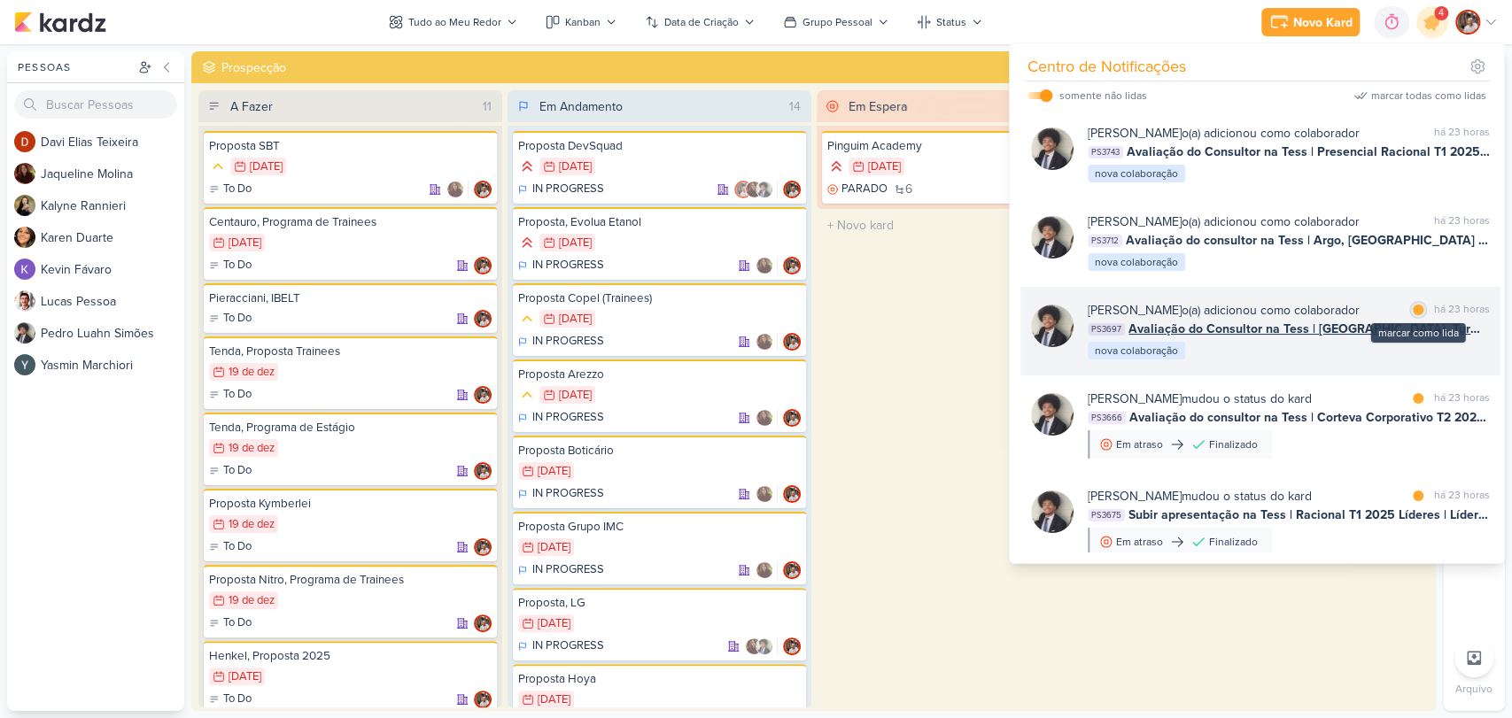
click at [1413, 306] on div at bounding box center [1418, 310] width 11 height 11
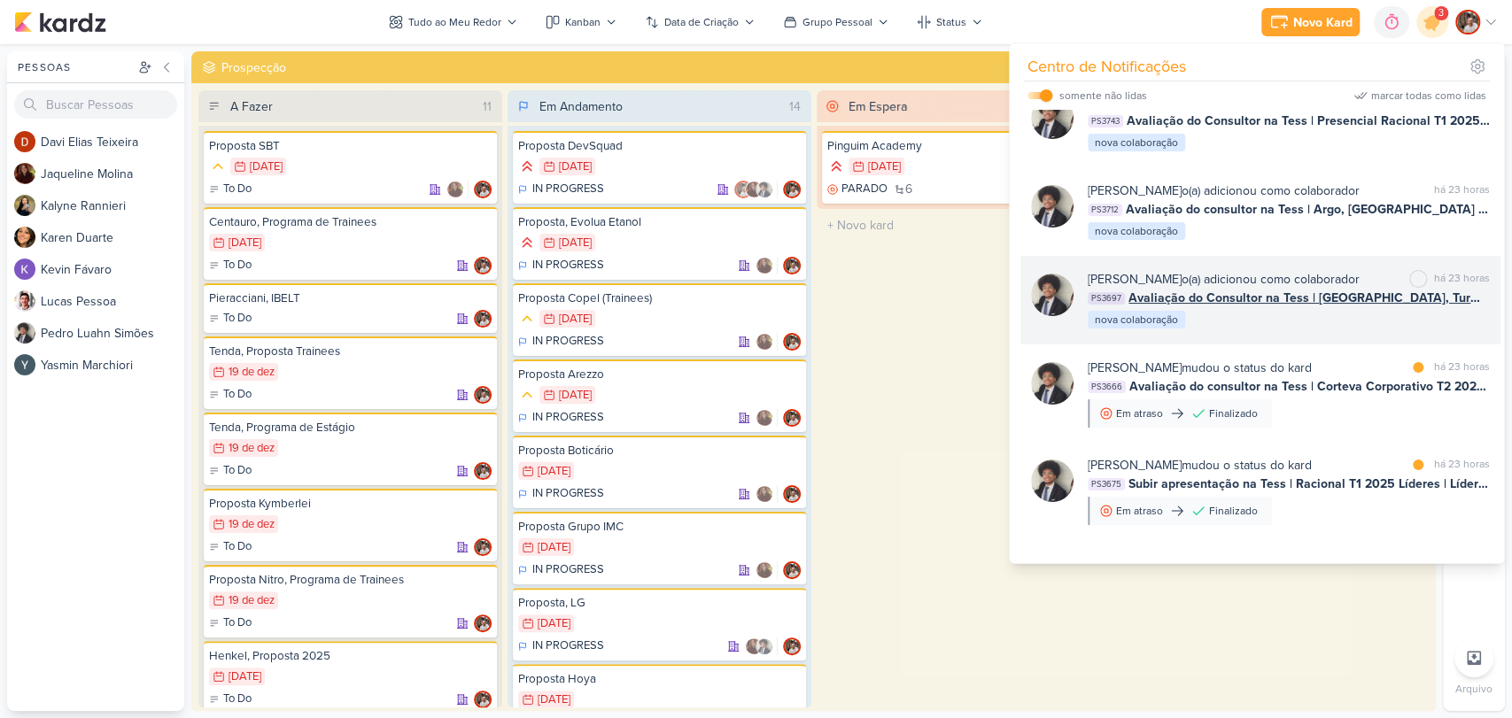
scroll to position [98, 0]
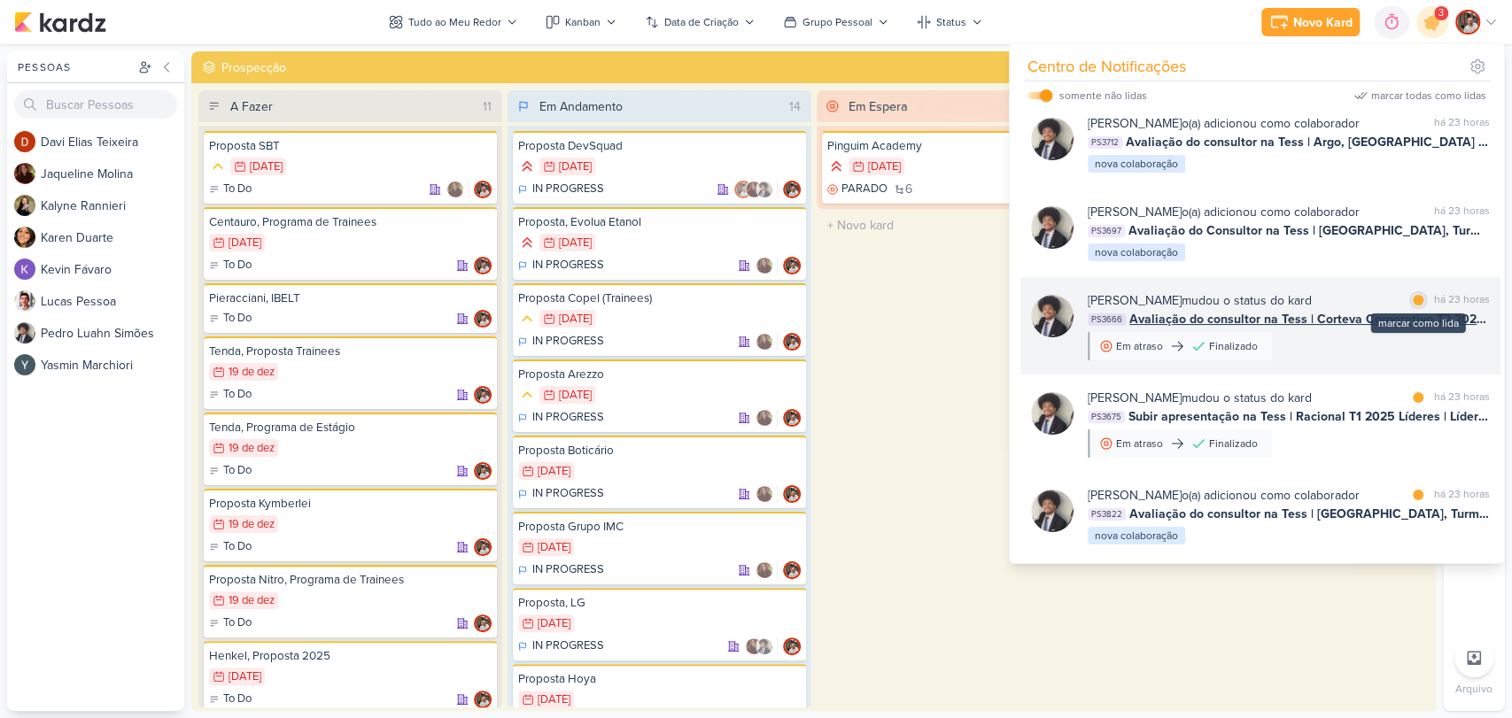
click at [1413, 297] on div at bounding box center [1418, 300] width 11 height 11
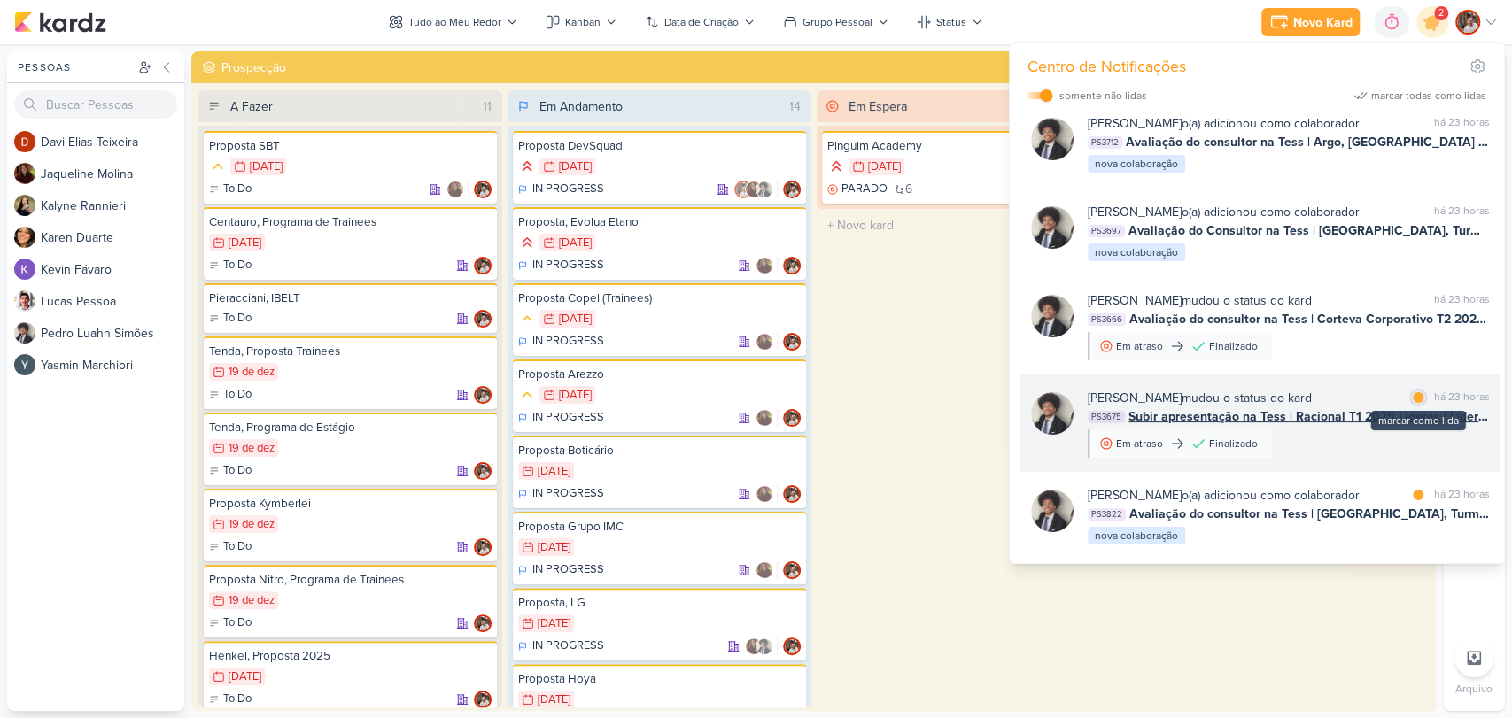
click at [1413, 395] on div at bounding box center [1418, 397] width 11 height 11
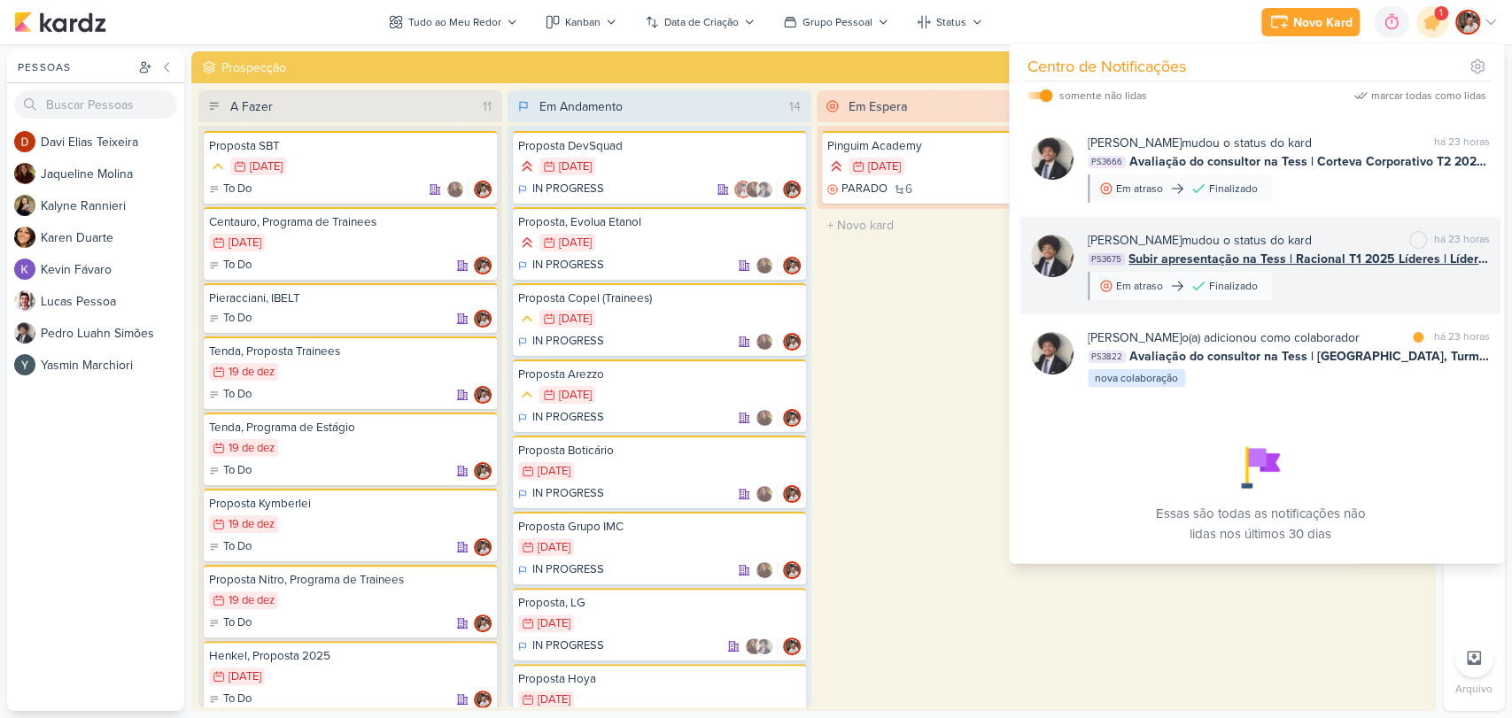
scroll to position [295, 0]
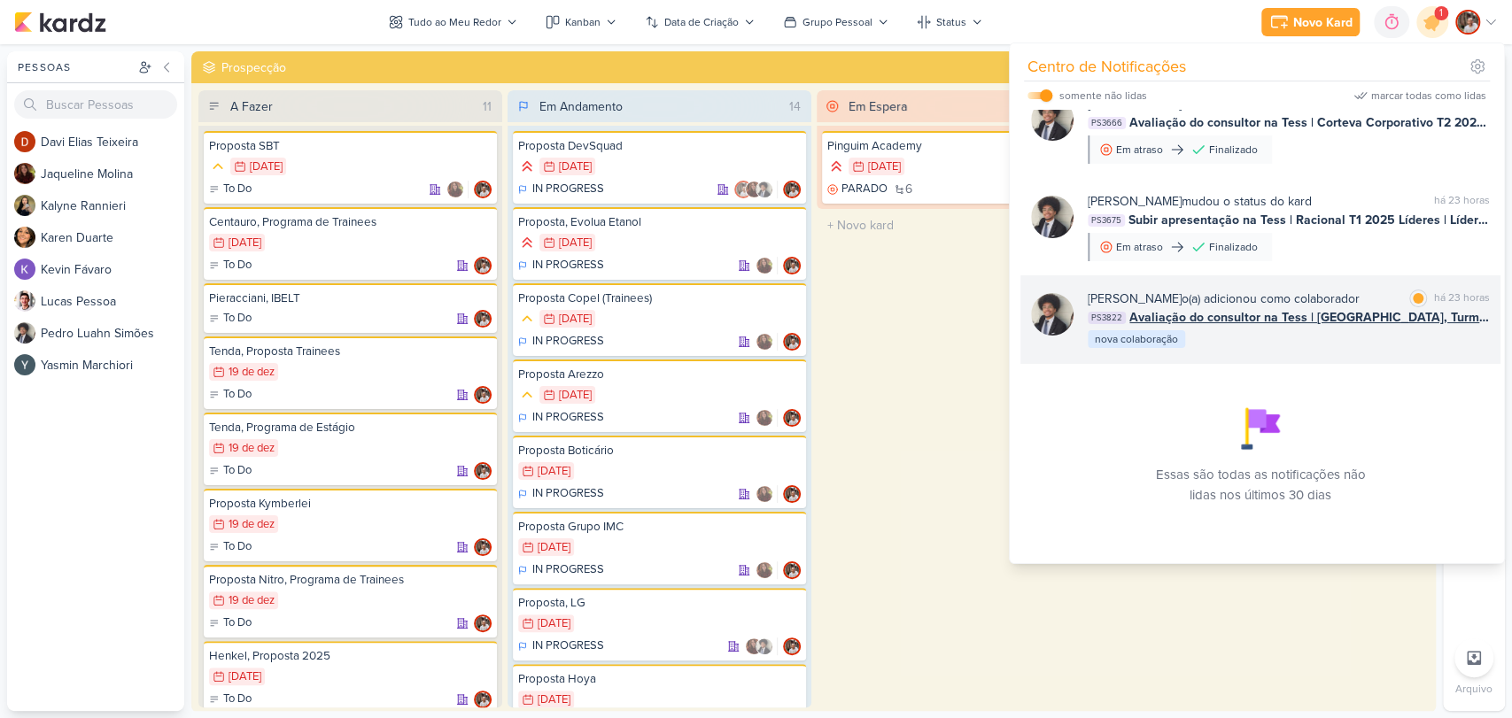
click at [1337, 324] on span "Avaliação do consultor na Tess | [GEOGRAPHIC_DATA], Turma 2 B 2025 | Criativida…" at bounding box center [1309, 317] width 360 height 19
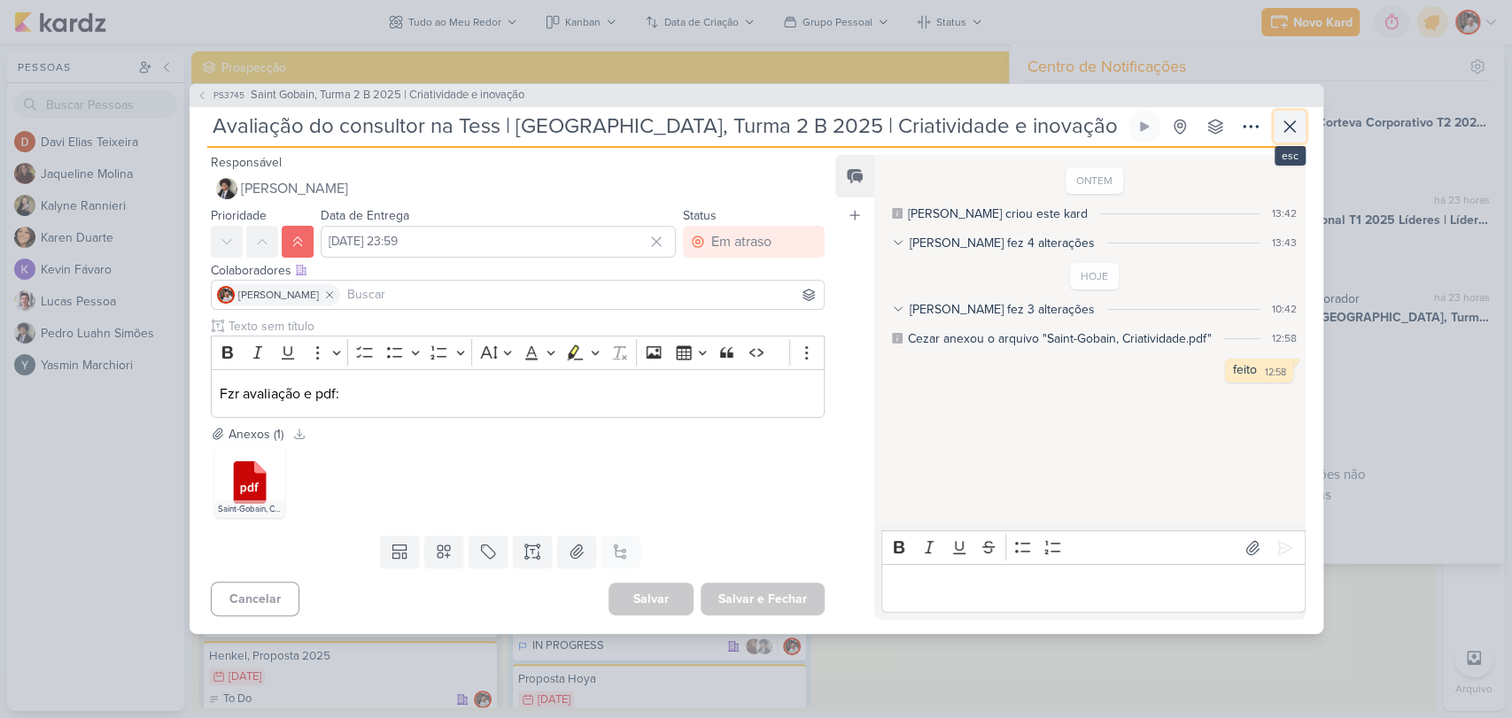
click at [1290, 133] on icon at bounding box center [1289, 126] width 21 height 21
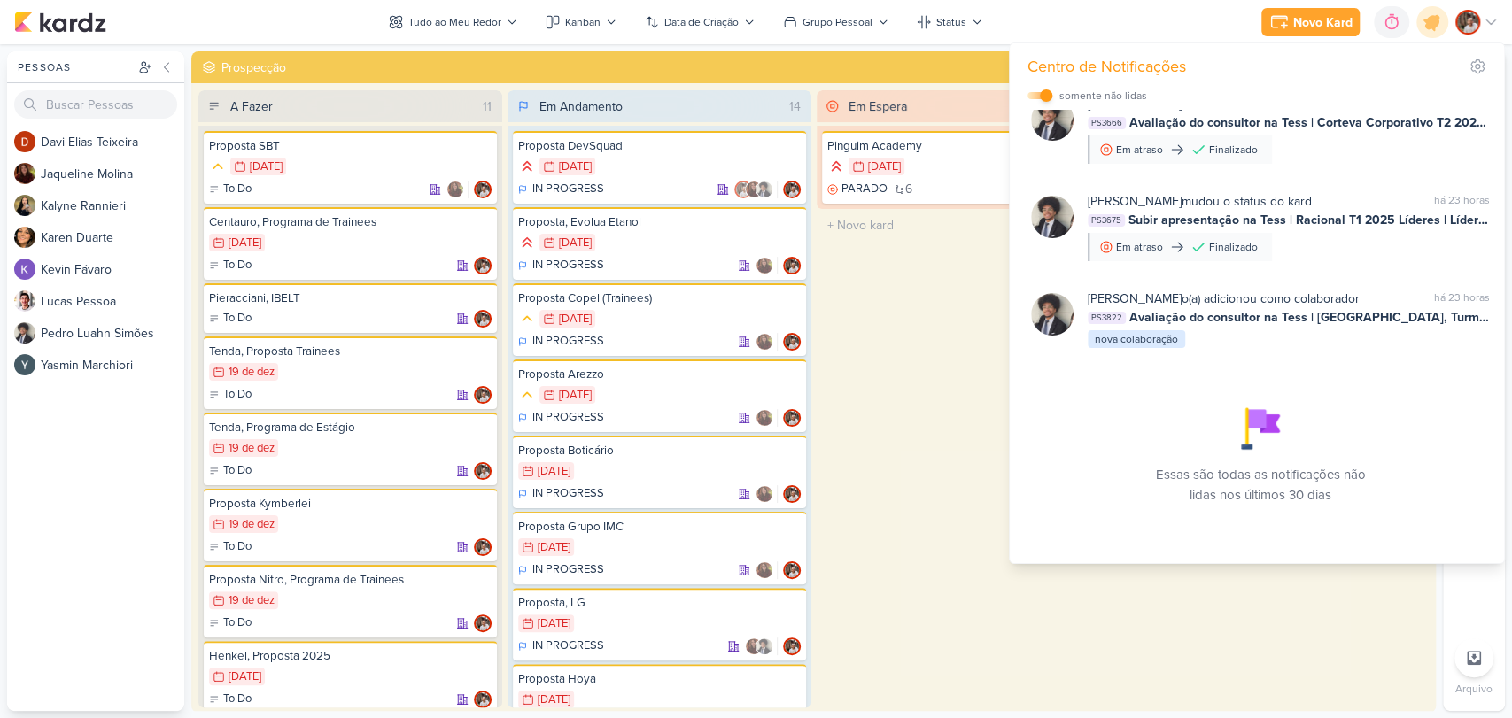
click at [1048, 92] on input "checkbox" at bounding box center [1046, 95] width 12 height 12
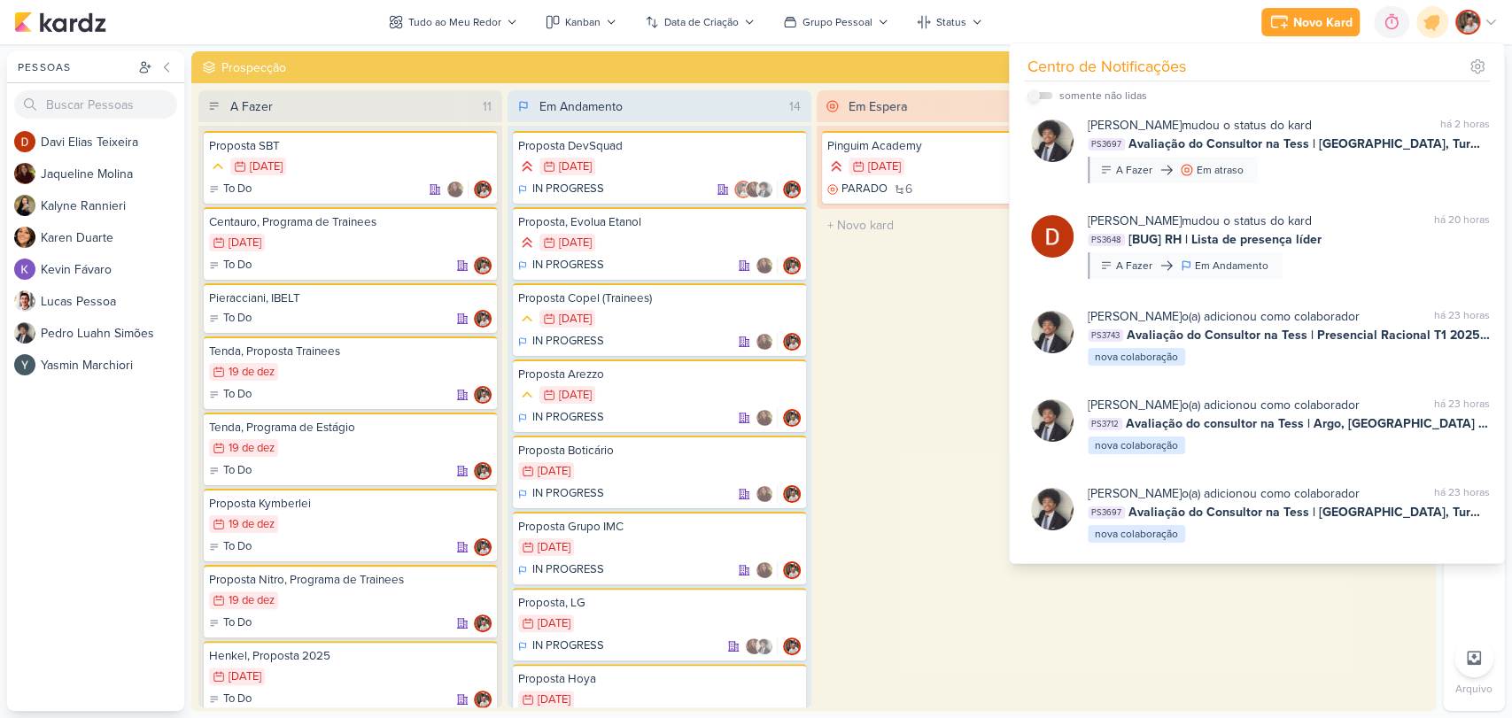
click at [1048, 92] on label at bounding box center [1039, 95] width 25 height 7
click at [1040, 92] on input "checkbox" at bounding box center [1033, 95] width 12 height 12
checkbox input "true"
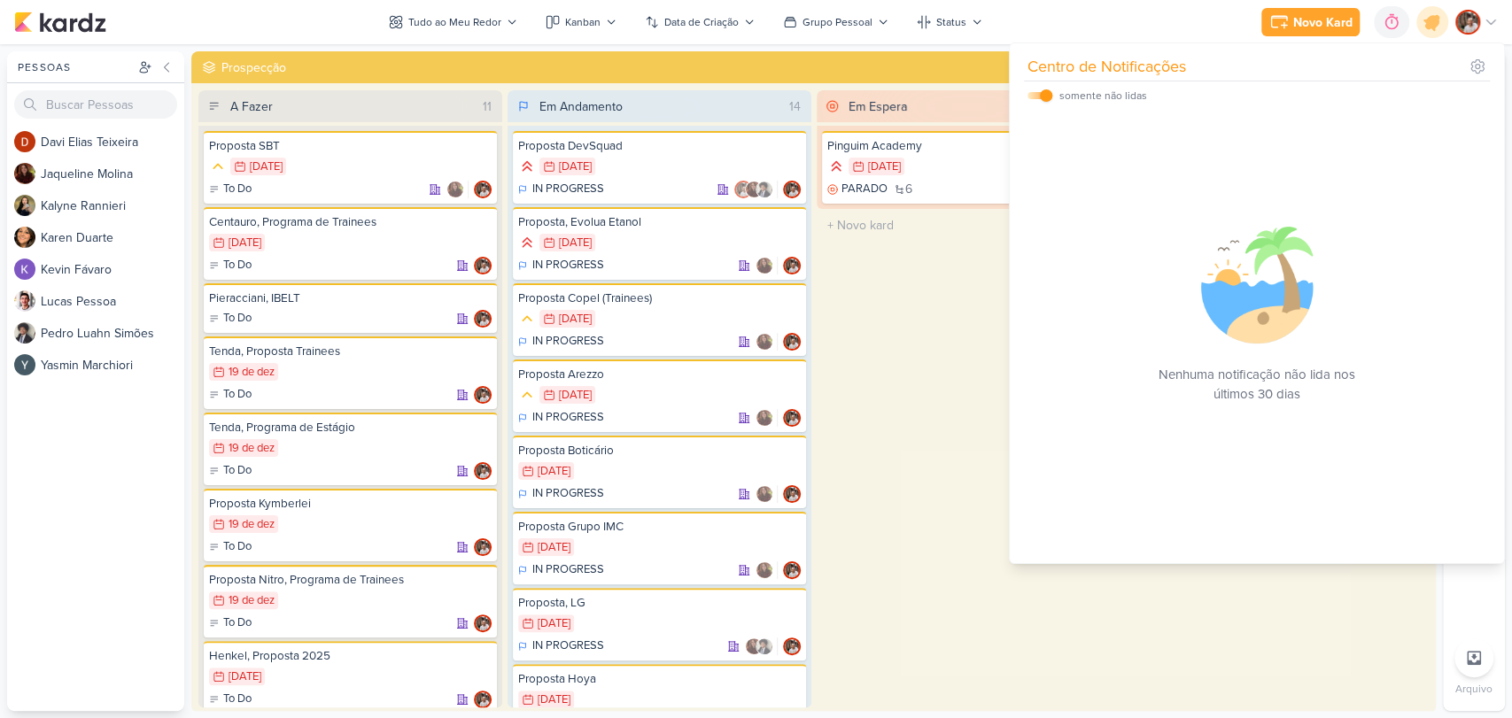
click at [973, 377] on div "Em Espera 1 [GEOGRAPHIC_DATA] 29/3 [DATE] PARADO 6" at bounding box center [969, 398] width 304 height 617
